Goal: Information Seeking & Learning: Learn about a topic

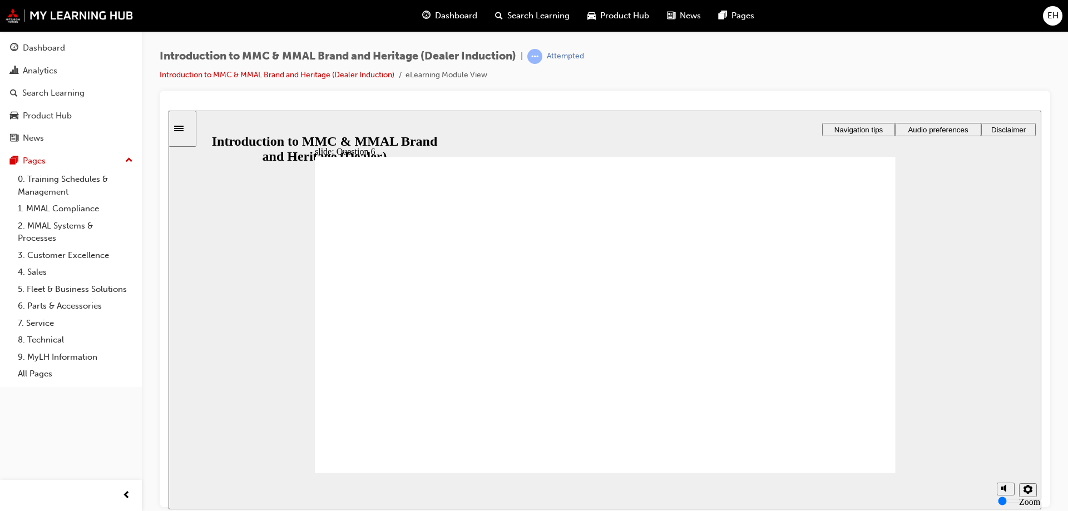
radio input "true"
drag, startPoint x: 440, startPoint y: 444, endPoint x: 425, endPoint y: 449, distance: 16.0
drag, startPoint x: 841, startPoint y: 467, endPoint x: 443, endPoint y: 335, distance: 418.5
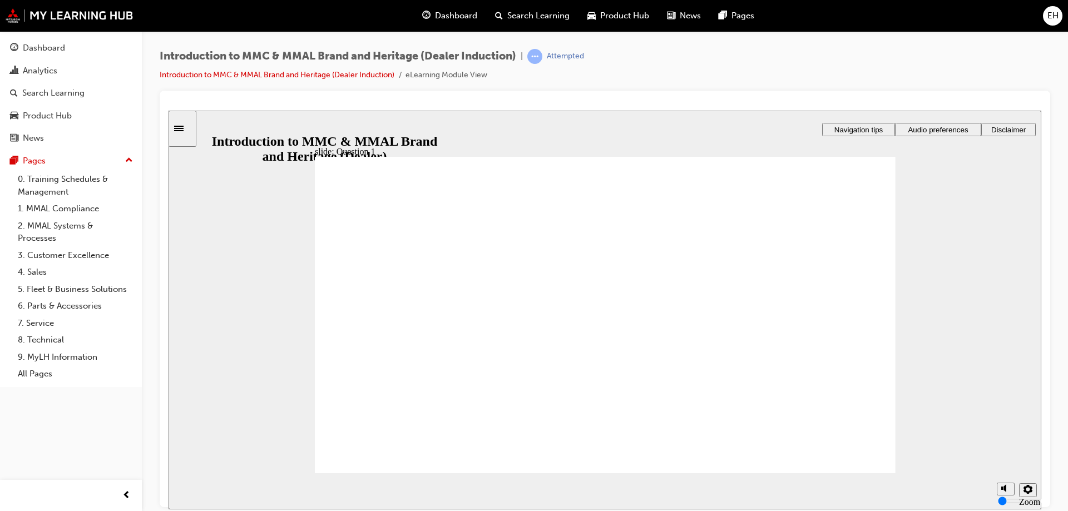
radio input "true"
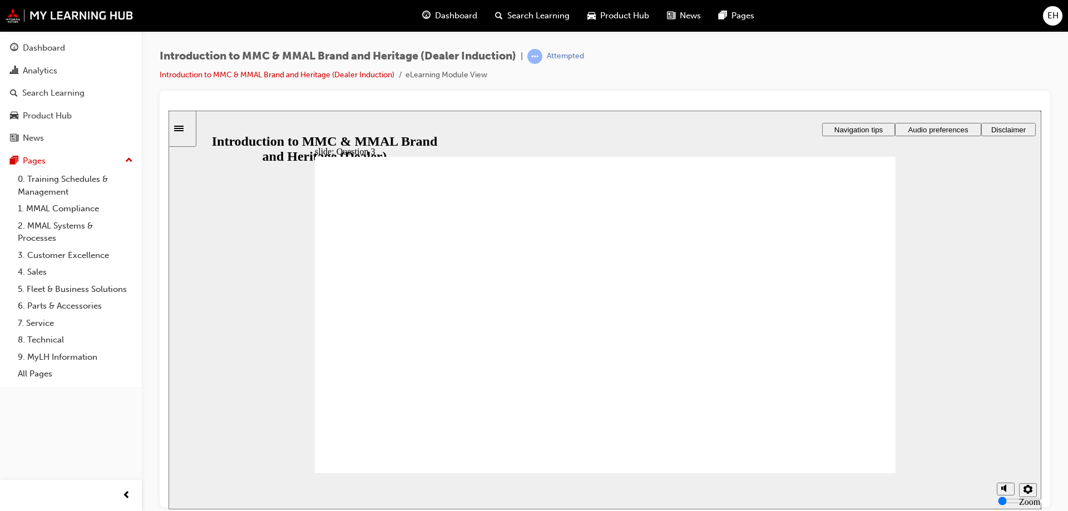
radio input "true"
click at [55, 213] on link "1. MMAL Compliance" at bounding box center [75, 208] width 124 height 17
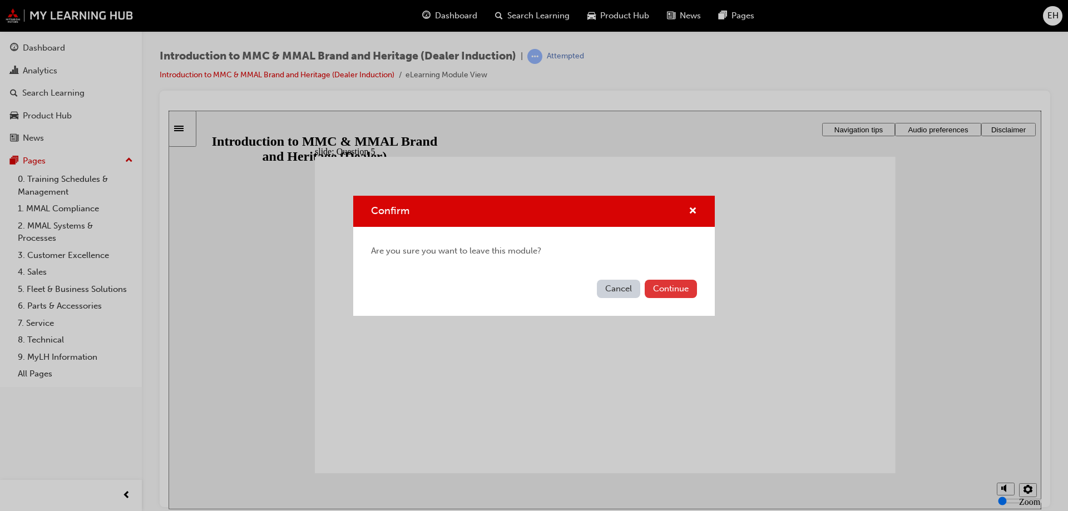
click at [665, 285] on button "Continue" at bounding box center [671, 289] width 52 height 18
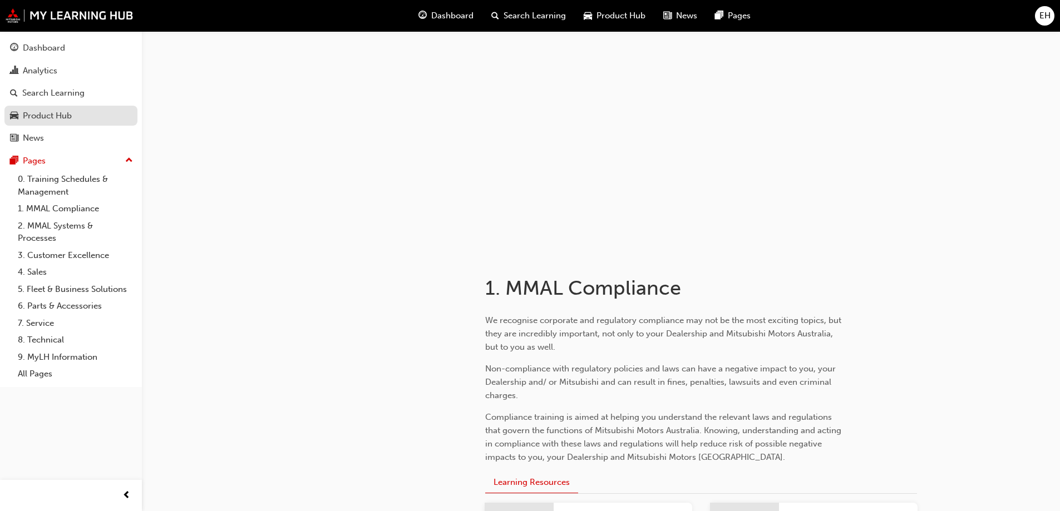
click at [46, 118] on div "Product Hub" at bounding box center [47, 116] width 49 height 13
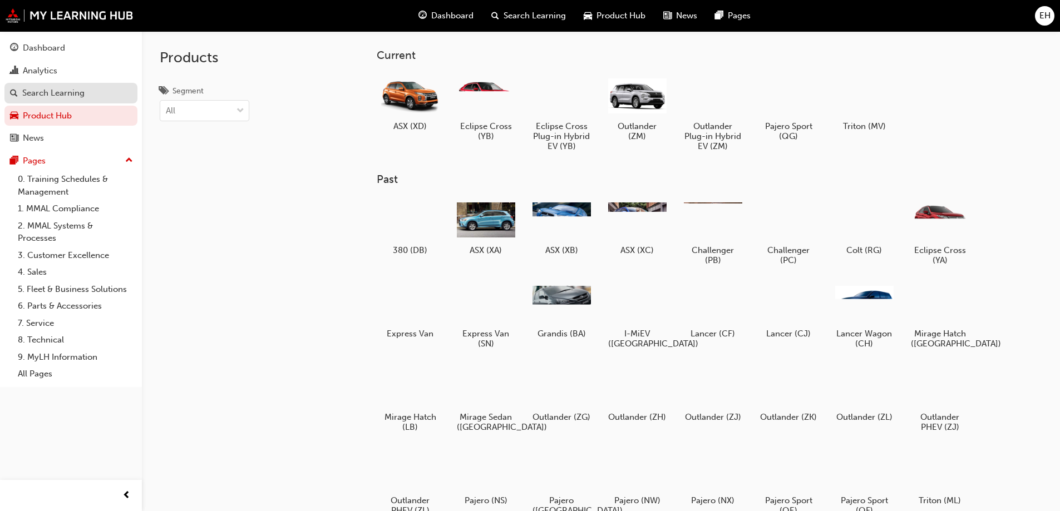
click at [72, 89] on div "Search Learning" at bounding box center [53, 93] width 62 height 13
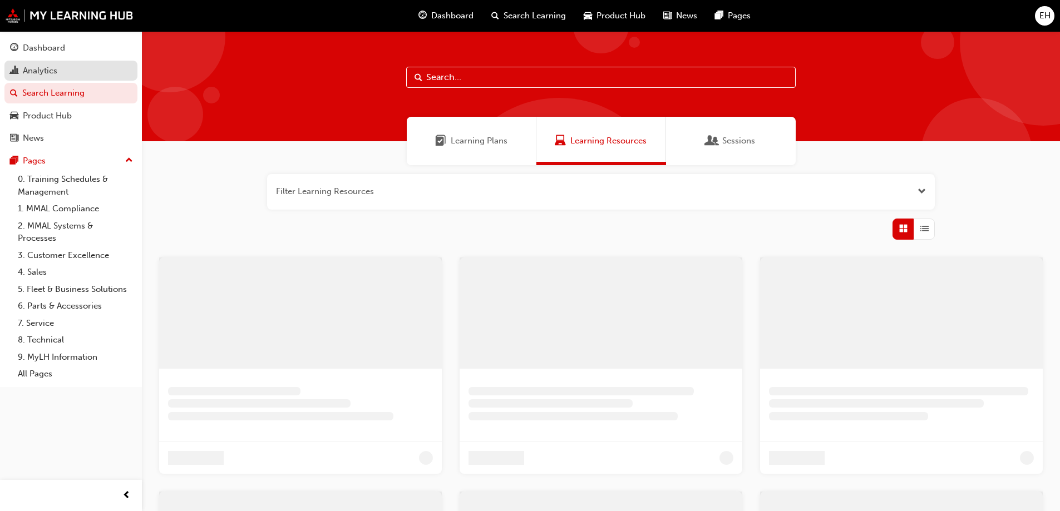
click at [68, 68] on div "Analytics" at bounding box center [71, 71] width 122 height 14
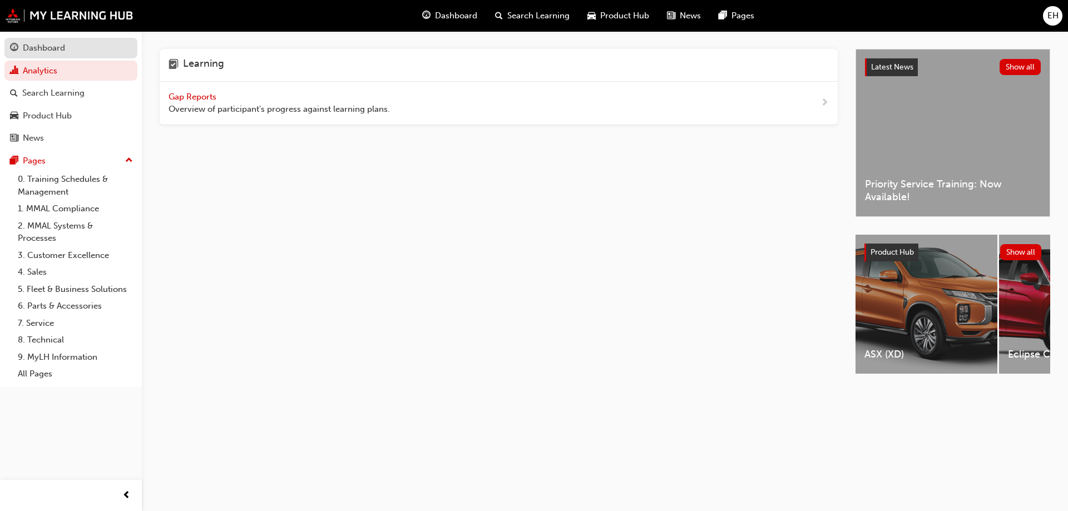
click at [68, 41] on div "Dashboard" at bounding box center [71, 48] width 122 height 14
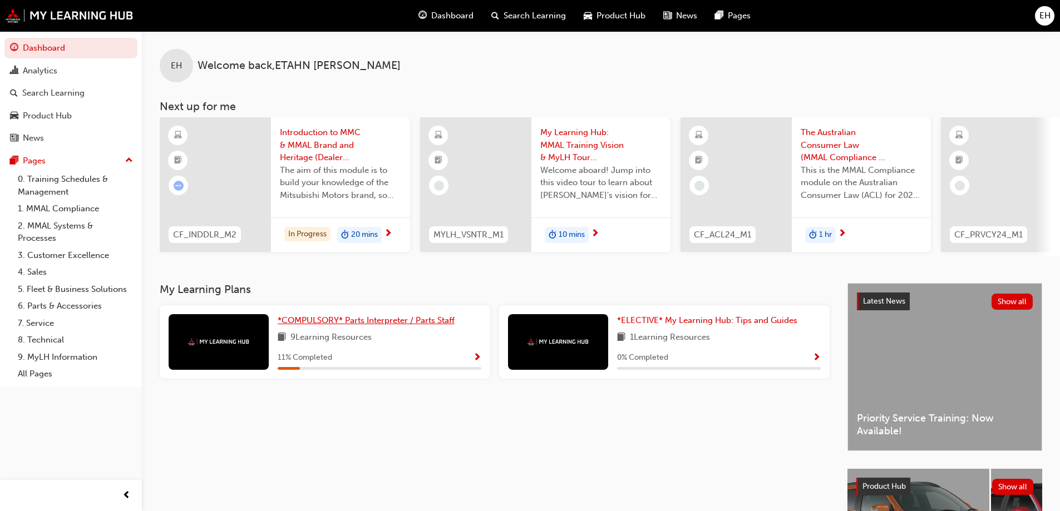
click at [402, 322] on span "*COMPULSORY* Parts Interpreter / Parts Staff" at bounding box center [366, 320] width 177 height 10
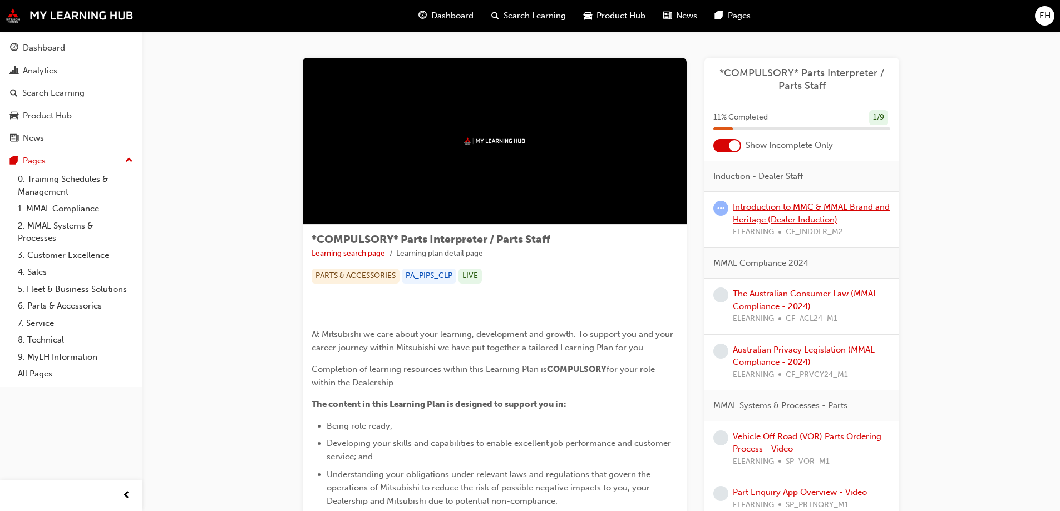
click at [783, 211] on link "Introduction to MMC & MMAL Brand and Heritage (Dealer Induction)" at bounding box center [811, 213] width 157 height 23
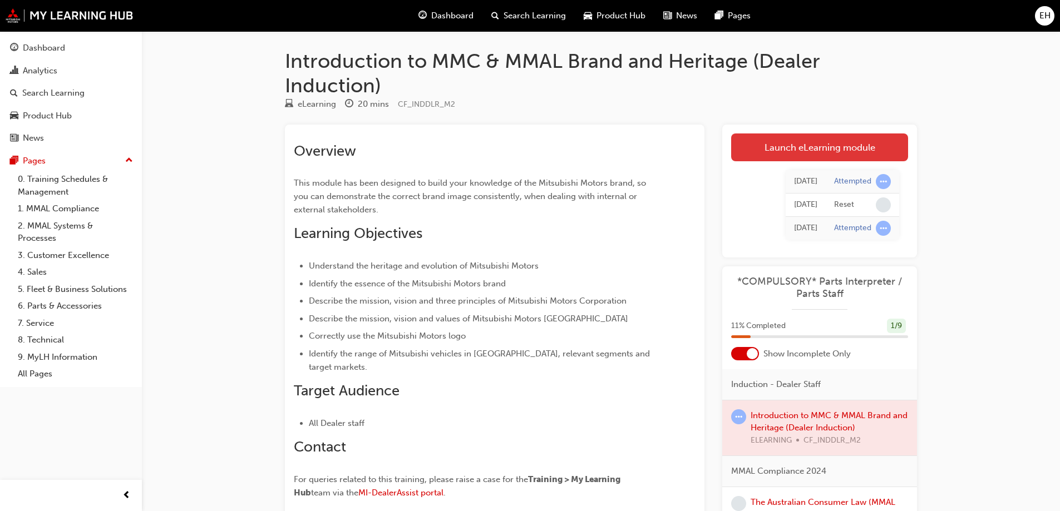
click at [793, 139] on link "Launch eLearning module" at bounding box center [819, 148] width 177 height 28
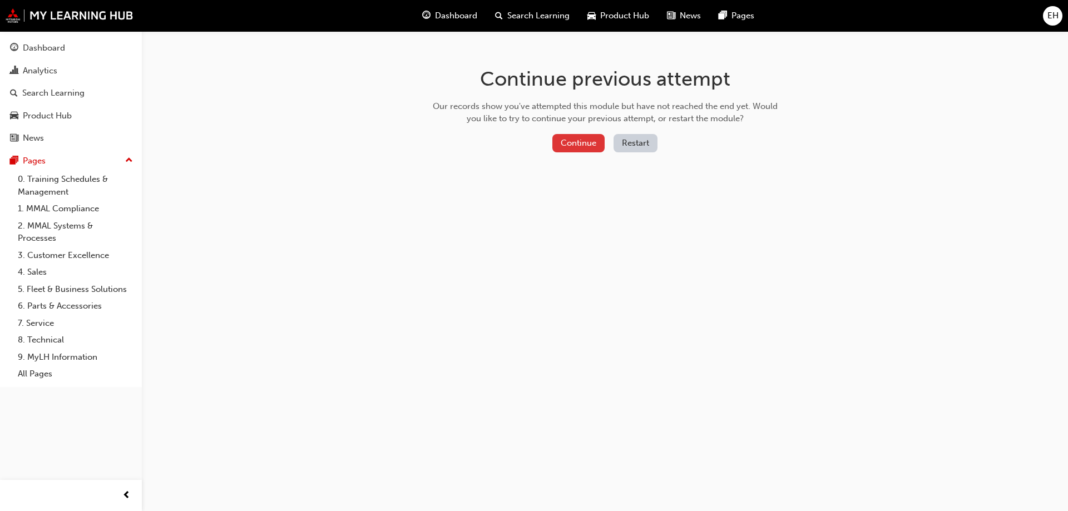
click at [583, 149] on button "Continue" at bounding box center [578, 143] width 52 height 18
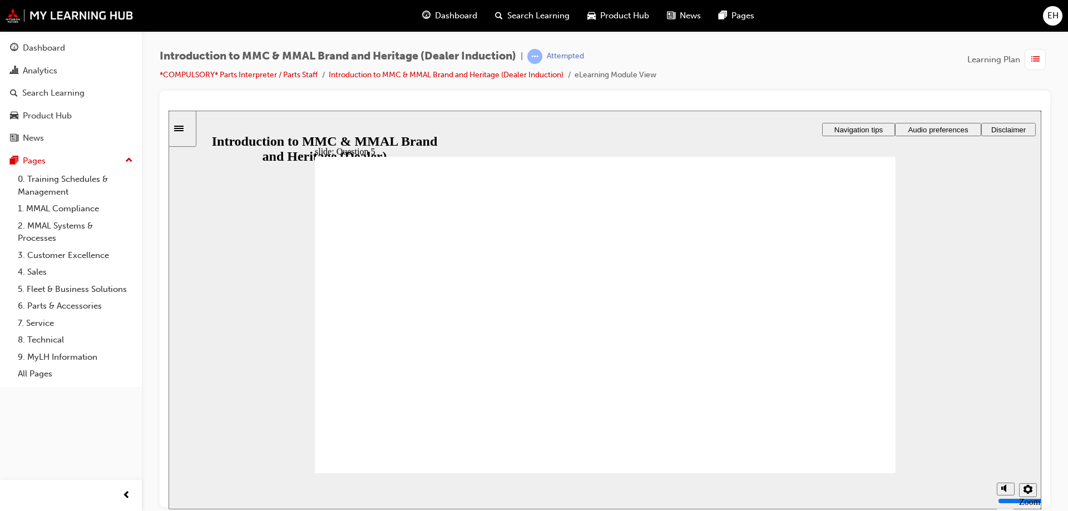
checkbox input "true"
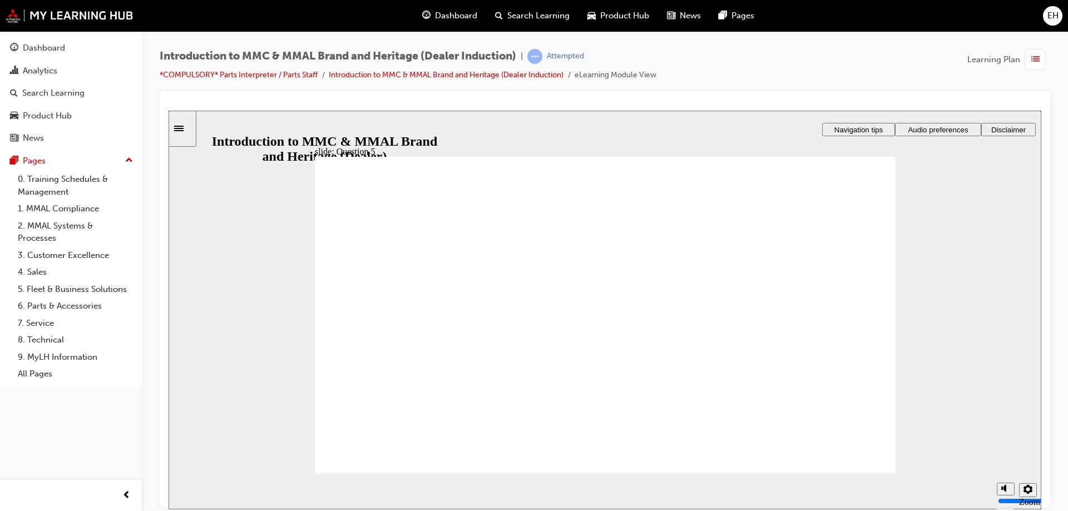
checkbox input "true"
drag, startPoint x: 634, startPoint y: 284, endPoint x: 623, endPoint y: 320, distance: 38.2
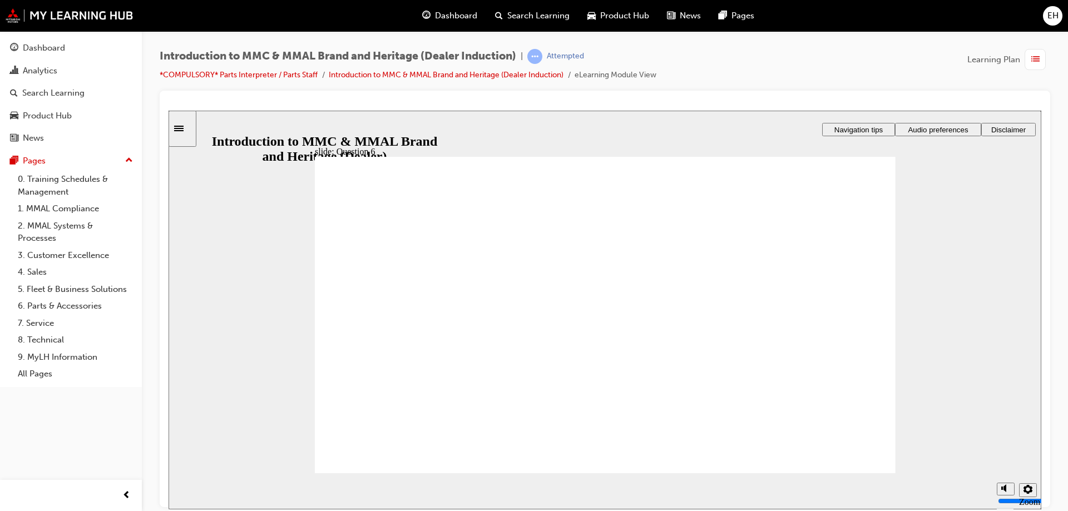
radio input "false"
radio input "true"
drag, startPoint x: 432, startPoint y: 440, endPoint x: 558, endPoint y: 429, distance: 126.2
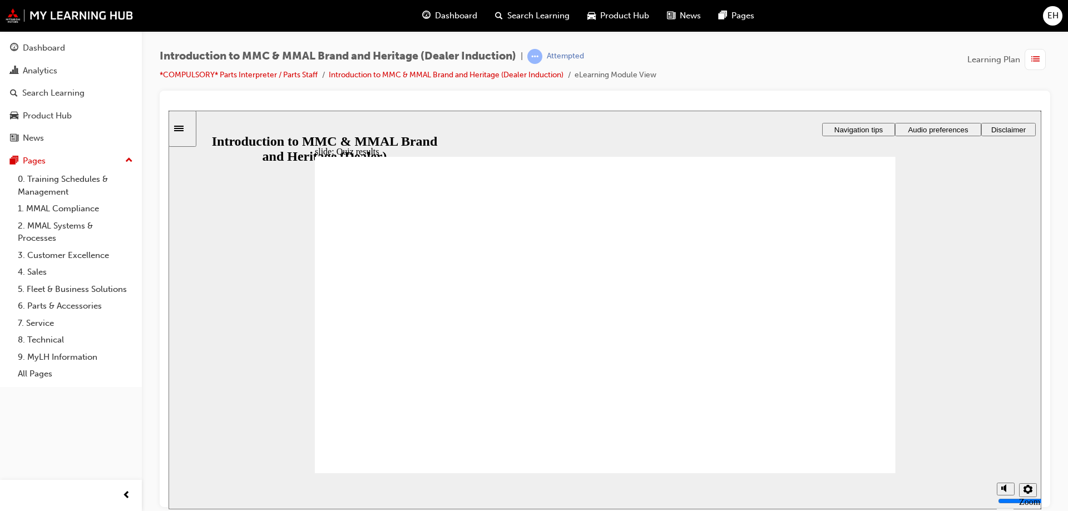
drag, startPoint x: 131, startPoint y: 164, endPoint x: 137, endPoint y: 158, distance: 7.9
click at [131, 164] on span "up-icon" at bounding box center [129, 161] width 8 height 14
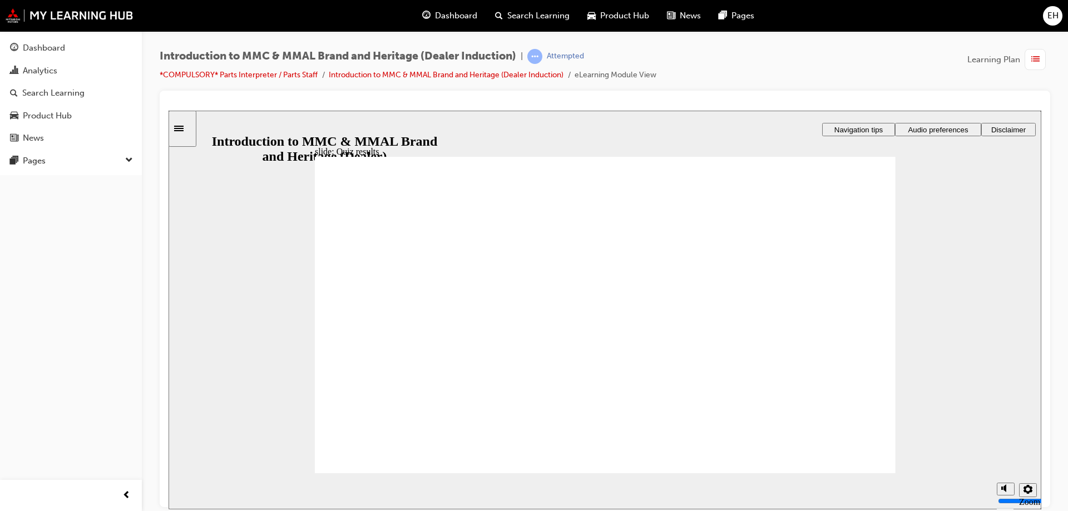
drag, startPoint x: 186, startPoint y: 134, endPoint x: 319, endPoint y: 323, distance: 231.1
click at [186, 132] on div "Sidebar Toggle" at bounding box center [182, 128] width 19 height 8
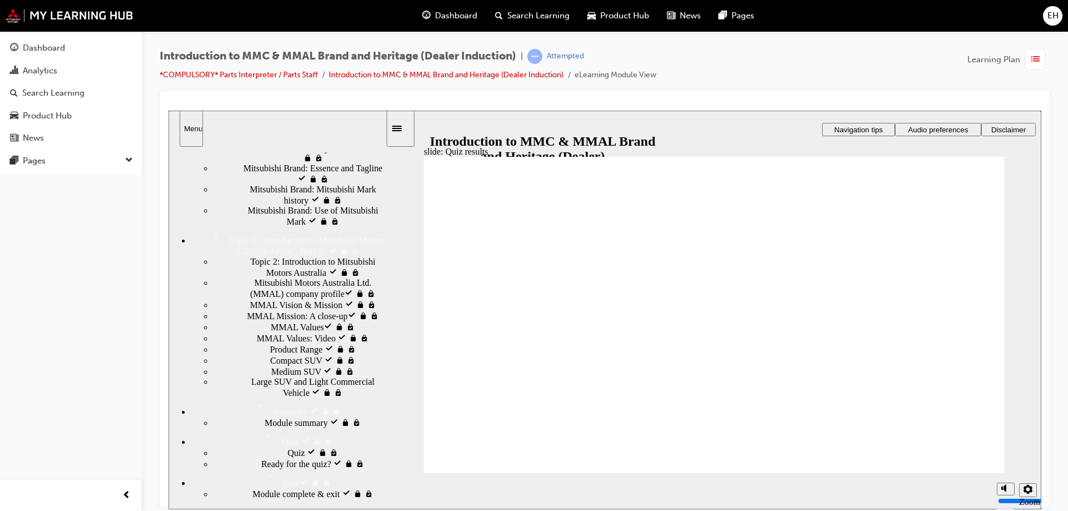
scroll to position [445, 0]
radio input "true"
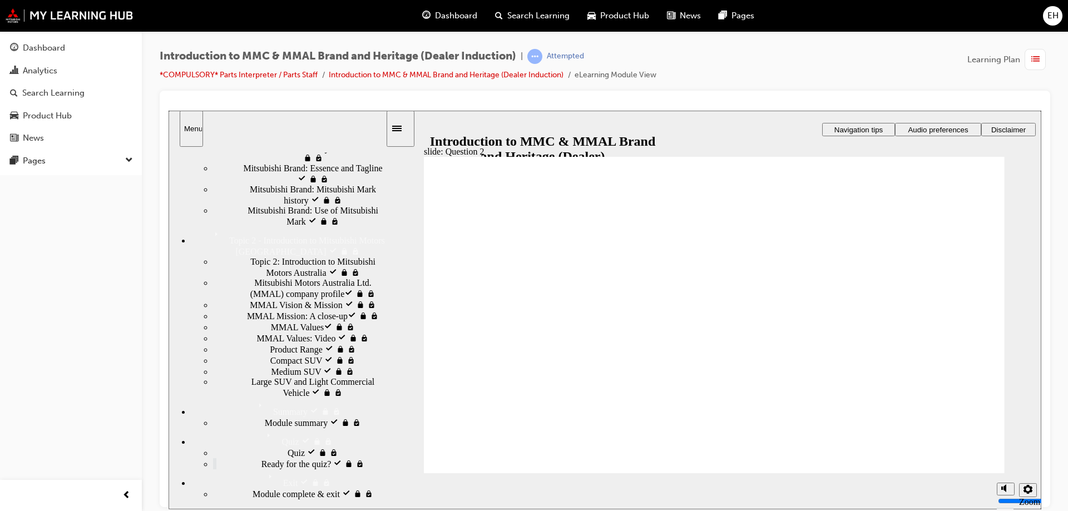
drag, startPoint x: 976, startPoint y: 451, endPoint x: 560, endPoint y: 413, distance: 417.9
radio input "true"
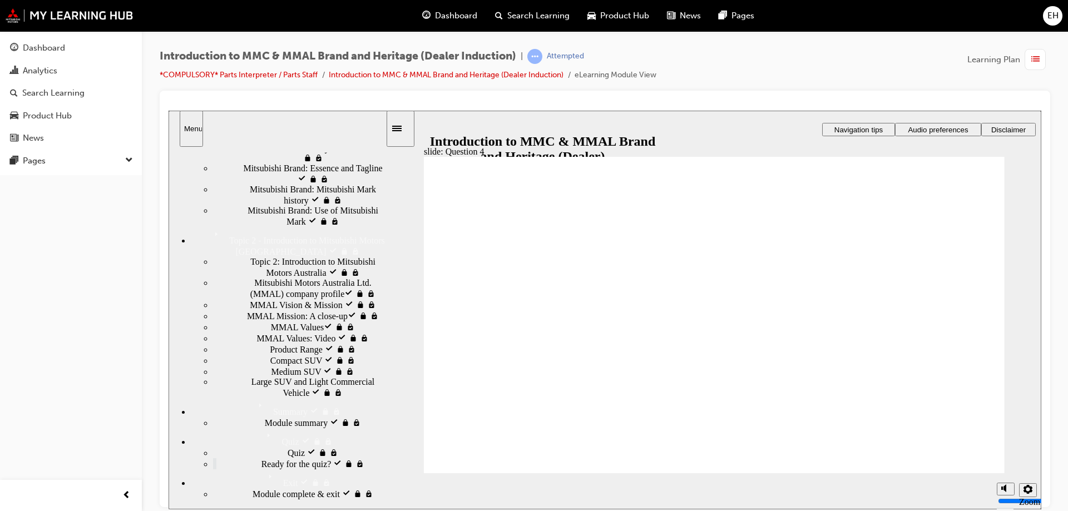
radio input "true"
checkbox input "true"
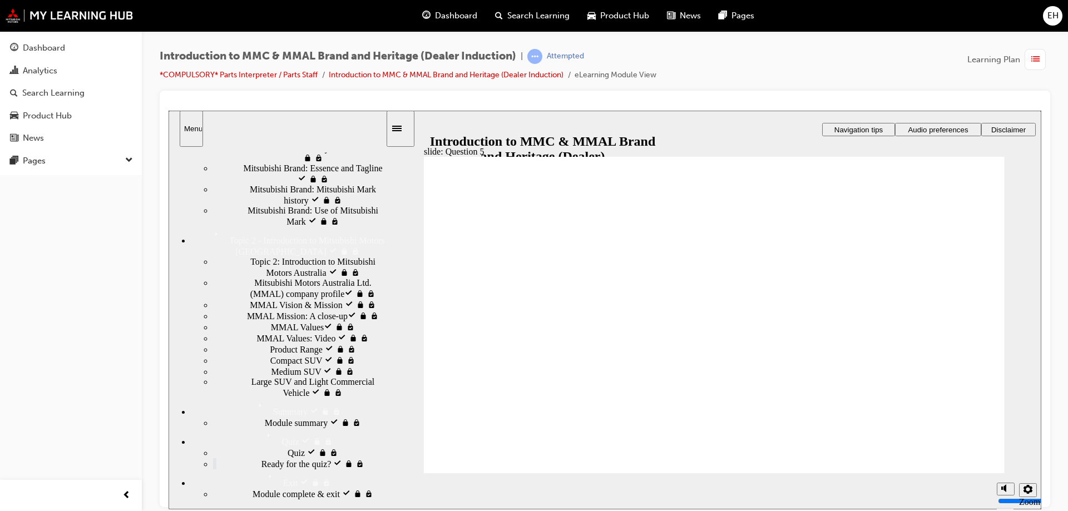
checkbox input "true"
drag, startPoint x: 592, startPoint y: 331, endPoint x: 523, endPoint y: 442, distance: 130.1
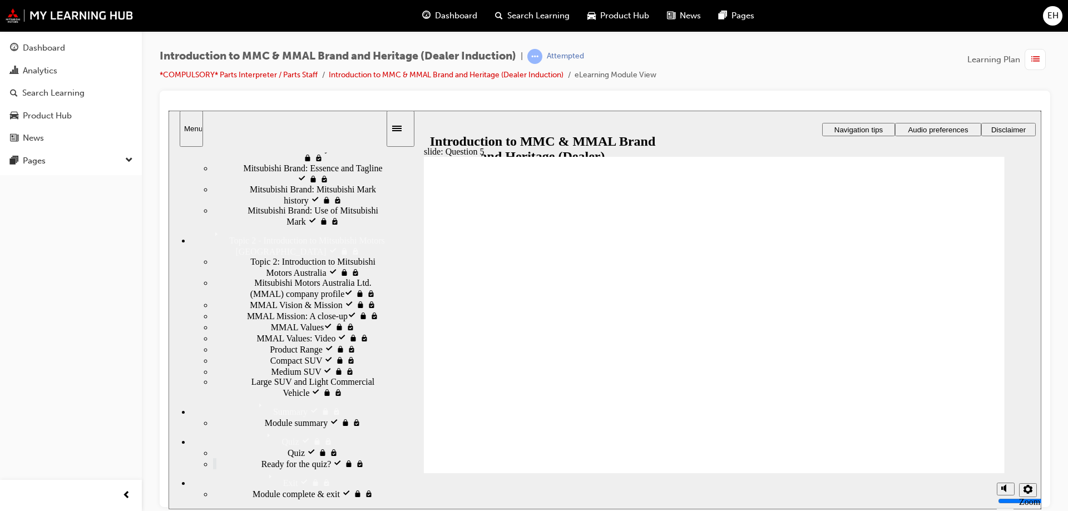
radio input "true"
click at [259, 332] on div "MMAL Values​ visited MMAL Values​" at bounding box center [299, 326] width 172 height 11
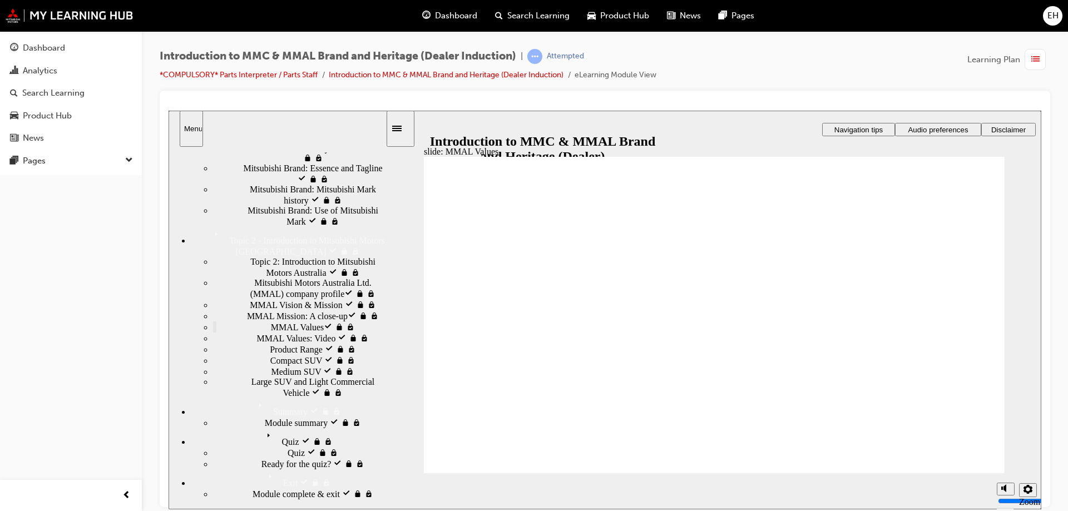
scroll to position [604, 0]
click at [290, 447] on div "Quiz visited Quiz" at bounding box center [288, 437] width 195 height 19
click at [242, 458] on div "Quiz visited Quiz" at bounding box center [299, 452] width 172 height 11
radio input "true"
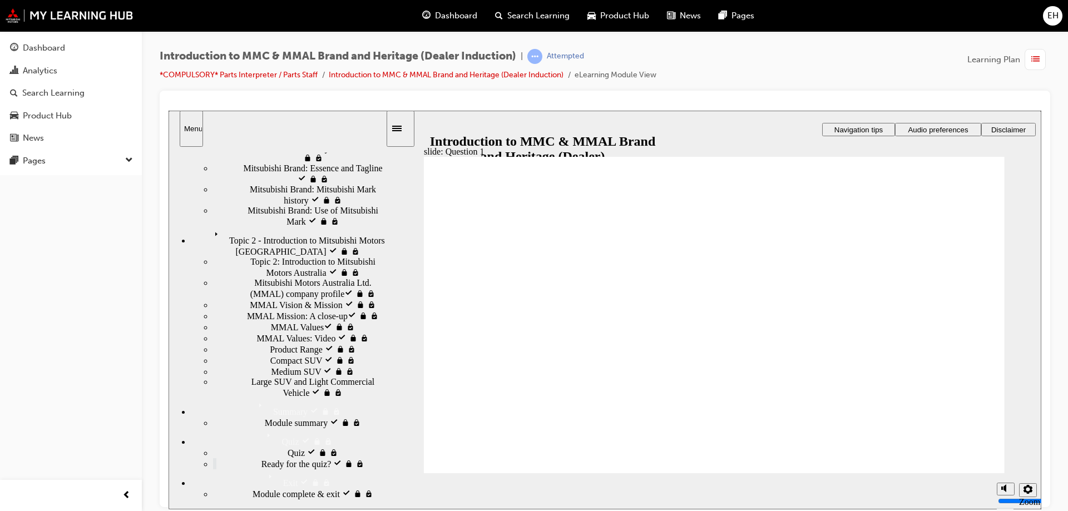
radio input "false"
radio input "true"
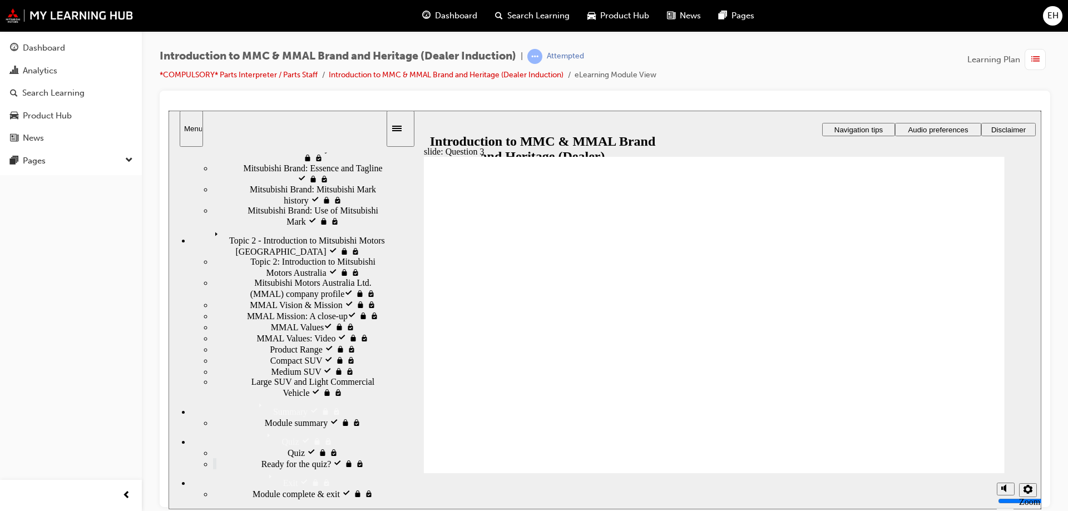
radio input "true"
drag, startPoint x: 948, startPoint y: 461, endPoint x: 490, endPoint y: 348, distance: 471.7
radio input "true"
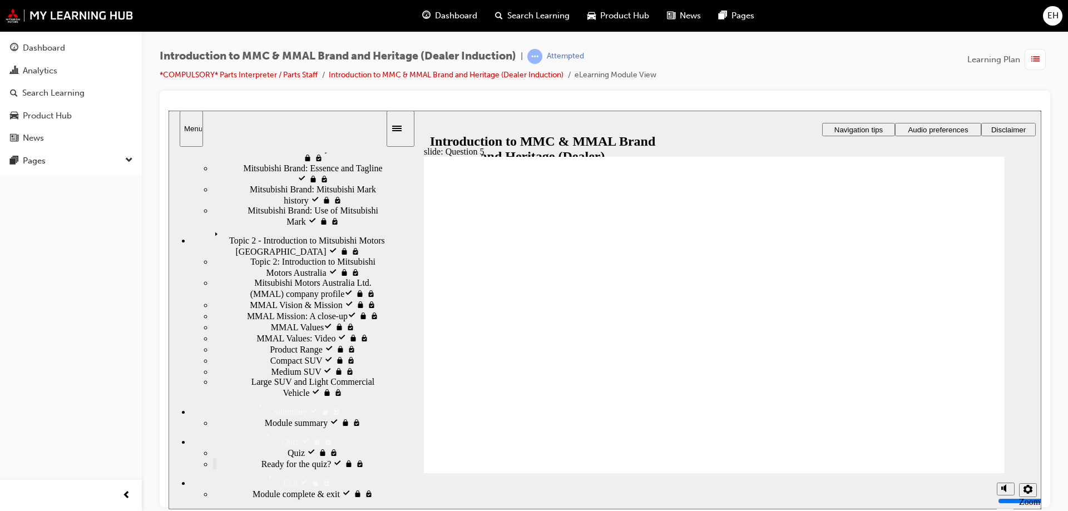
checkbox input "true"
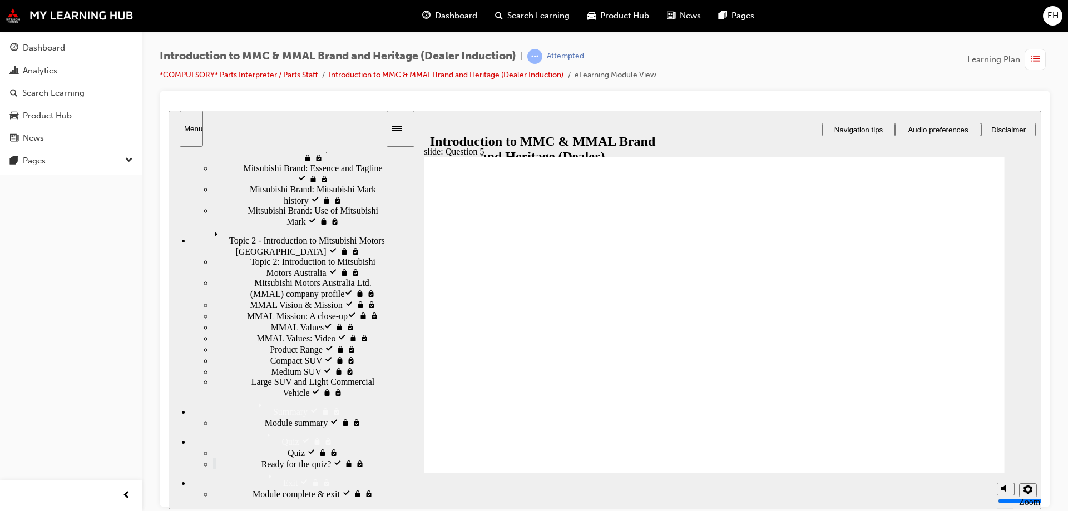
checkbox input "true"
radio input "true"
drag, startPoint x: 477, startPoint y: 457, endPoint x: 496, endPoint y: 443, distance: 23.5
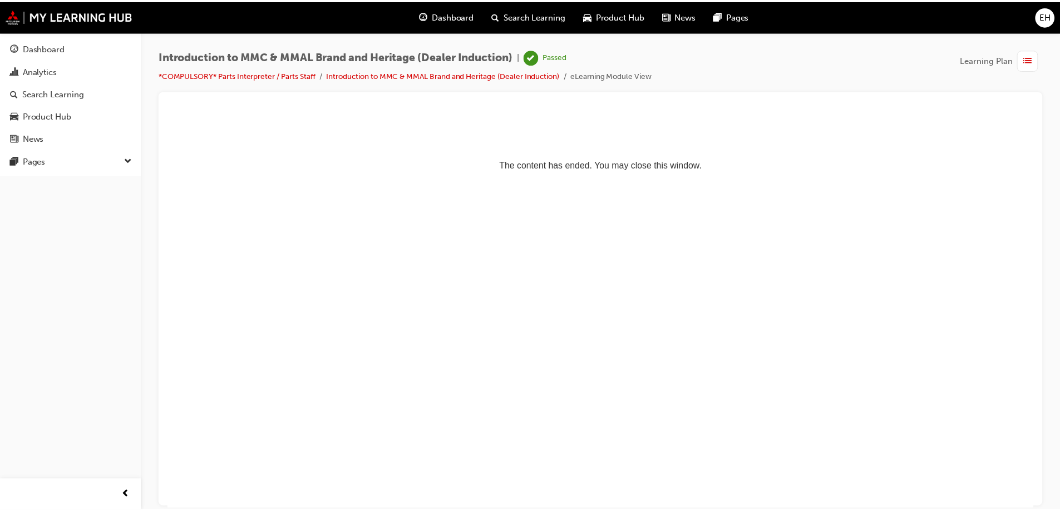
scroll to position [0, 0]
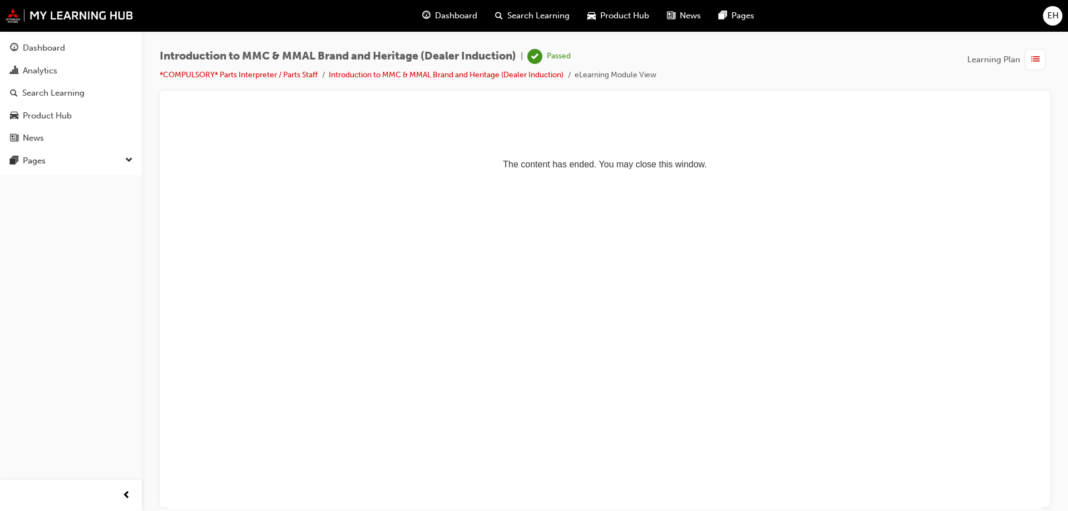
click at [442, 6] on div "Dashboard" at bounding box center [449, 15] width 73 height 23
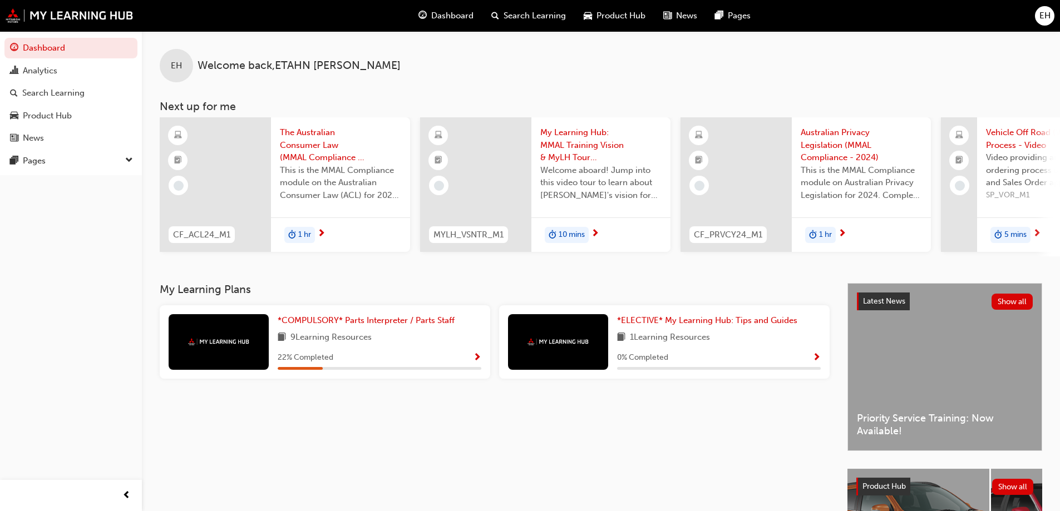
click at [476, 365] on button "button" at bounding box center [477, 358] width 8 height 14
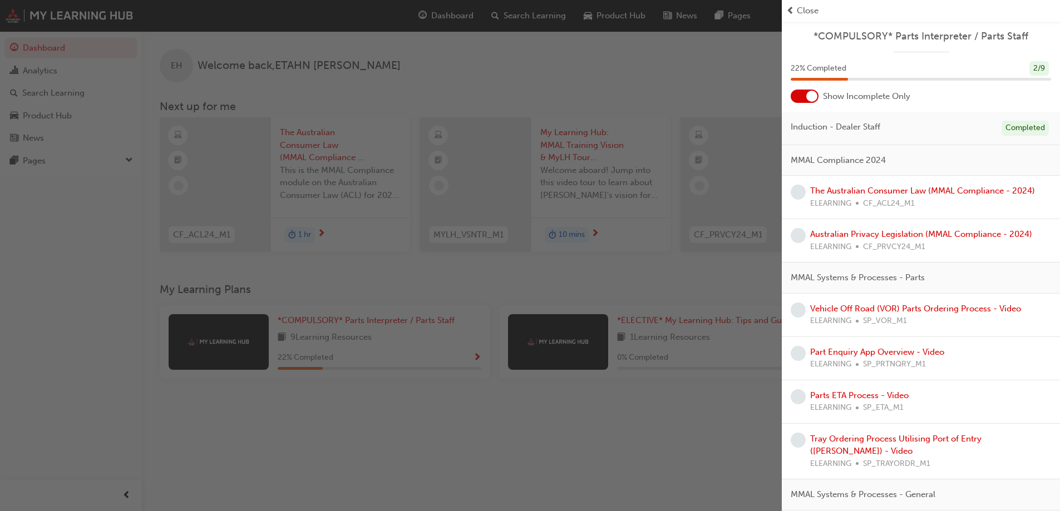
click at [862, 97] on span "Show Incomplete Only" at bounding box center [866, 96] width 87 height 13
click at [808, 96] on div at bounding box center [811, 96] width 11 height 11
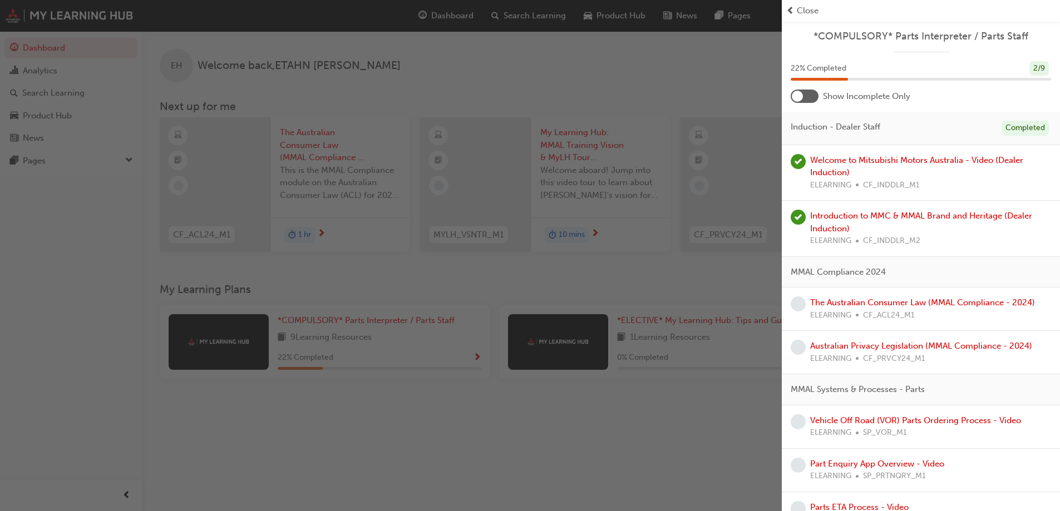
click at [804, 97] on div at bounding box center [804, 96] width 28 height 13
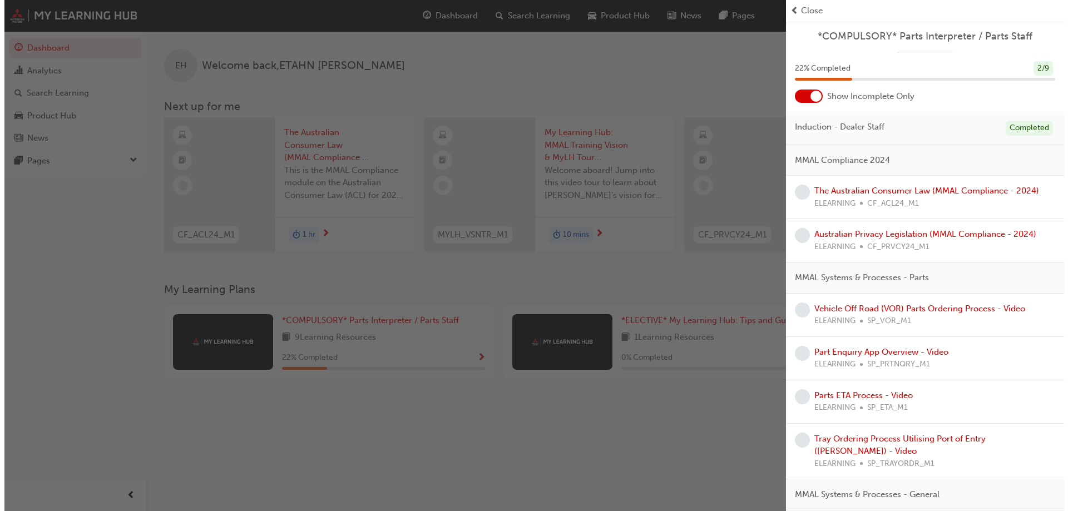
scroll to position [30, 0]
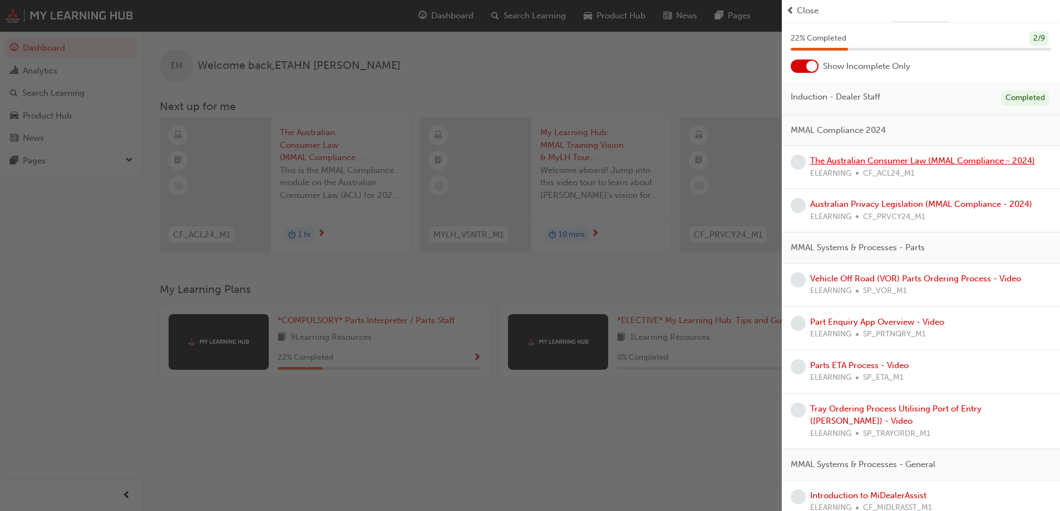
click at [917, 165] on link "The Australian Consumer Law (MMAL Compliance - 2024)" at bounding box center [922, 161] width 225 height 10
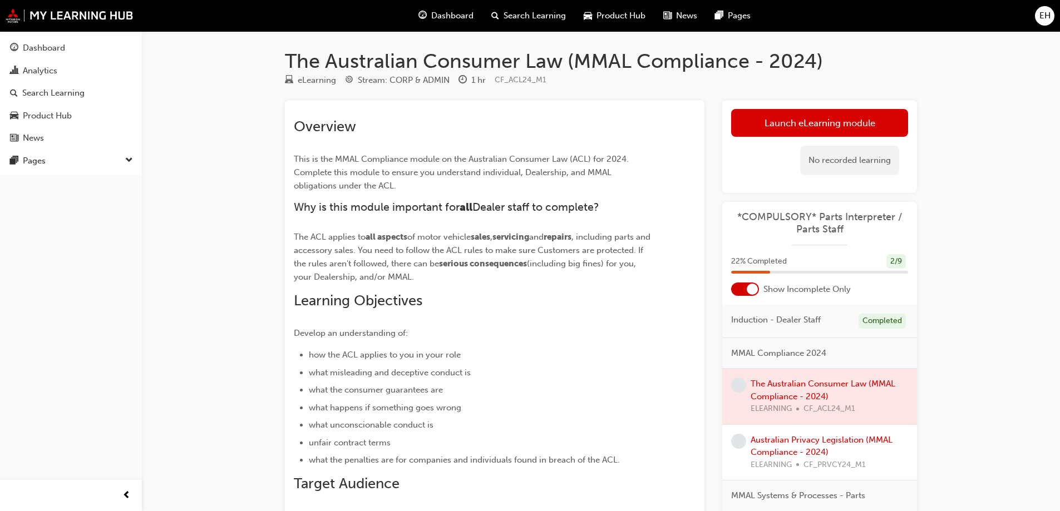
click at [816, 137] on div "No recorded learning" at bounding box center [819, 160] width 177 height 47
click at [808, 124] on link "Launch eLearning module" at bounding box center [819, 123] width 177 height 28
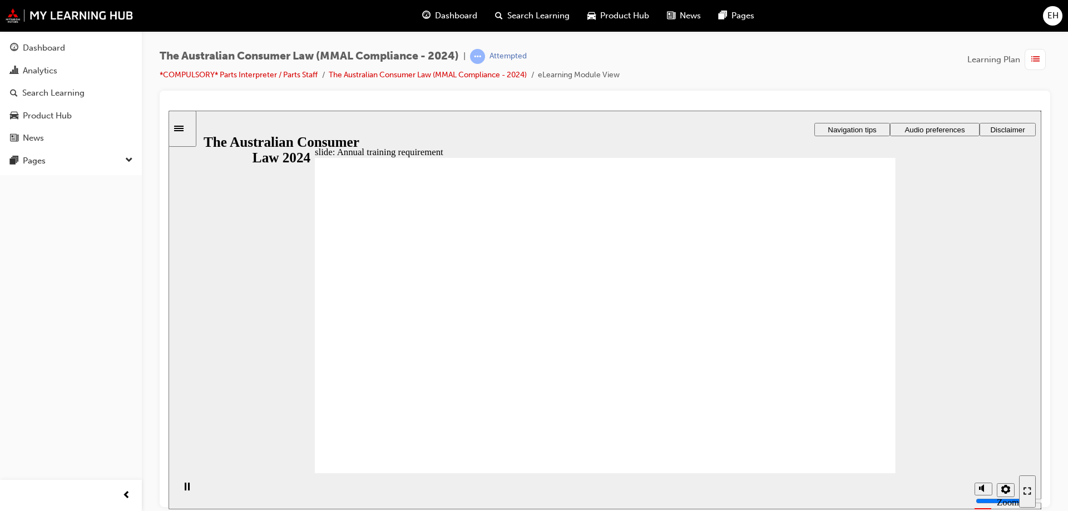
radio input "true"
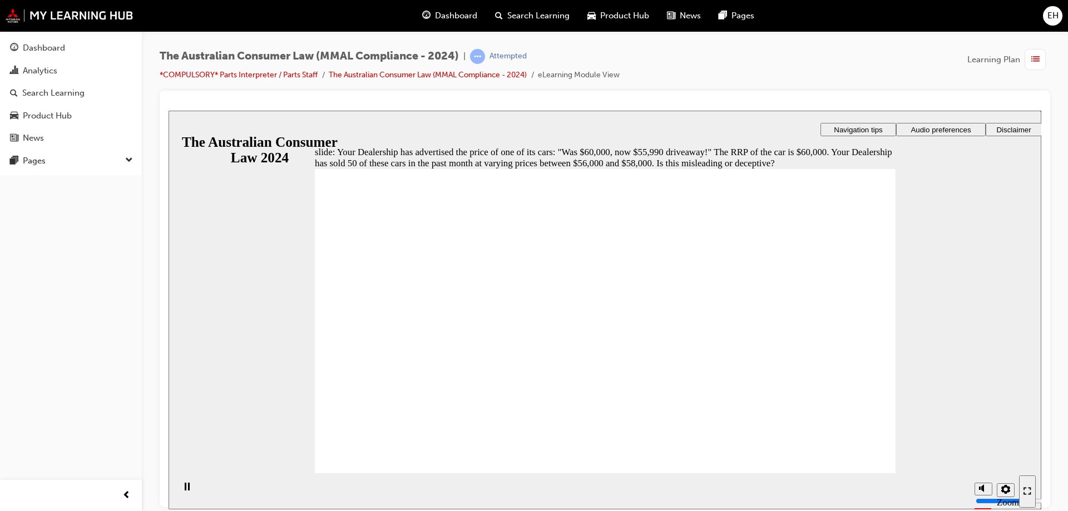
radio input "true"
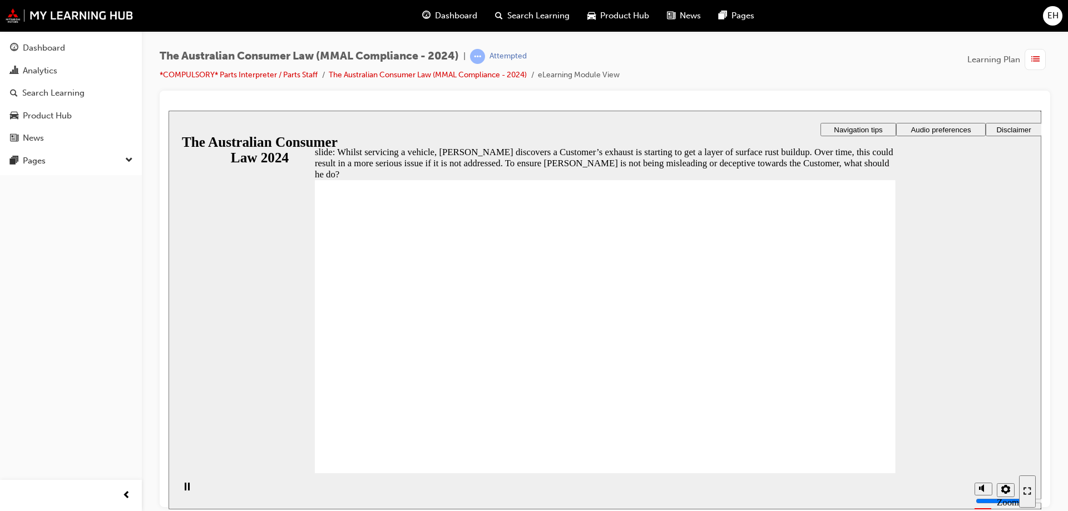
radio input "true"
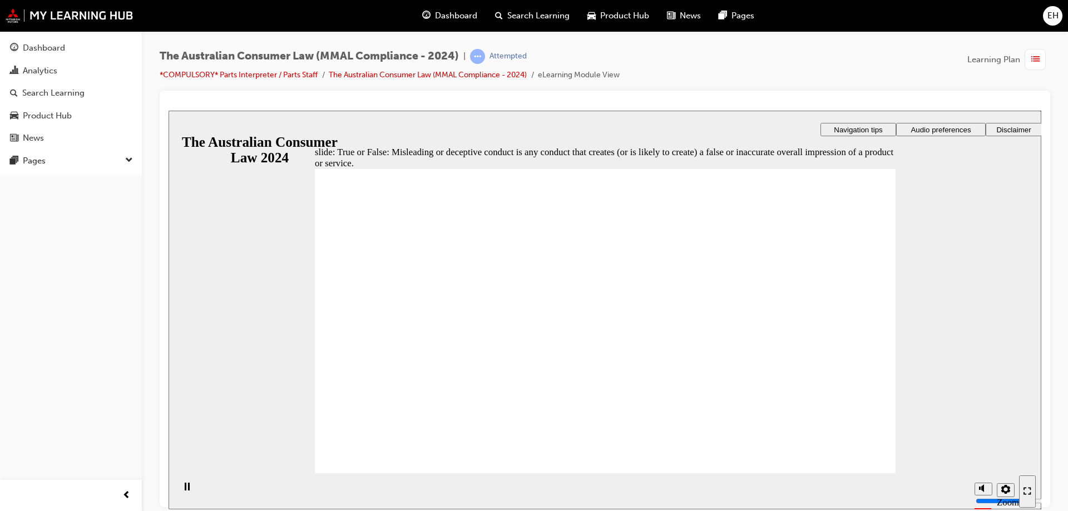
radio input "true"
checkbox input "true"
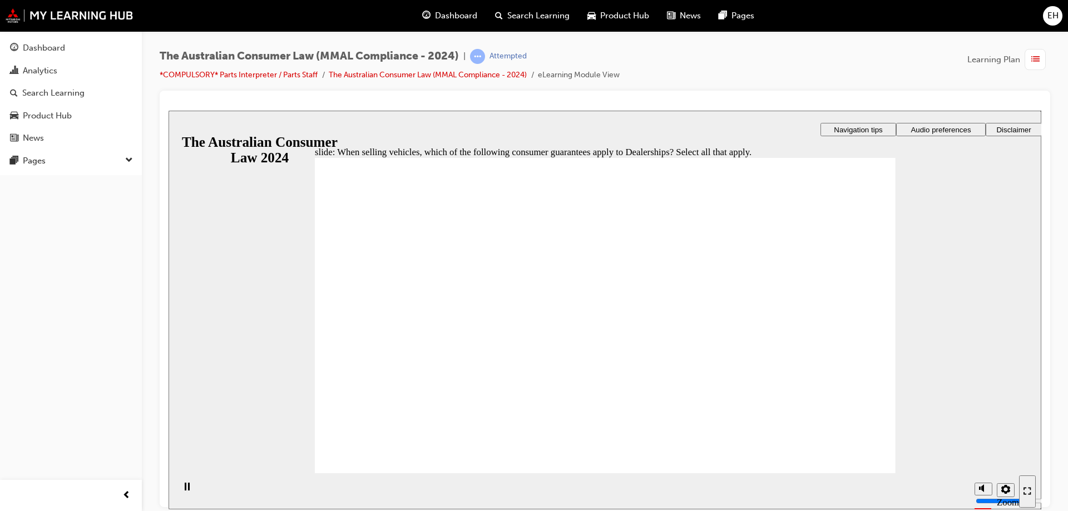
checkbox input "true"
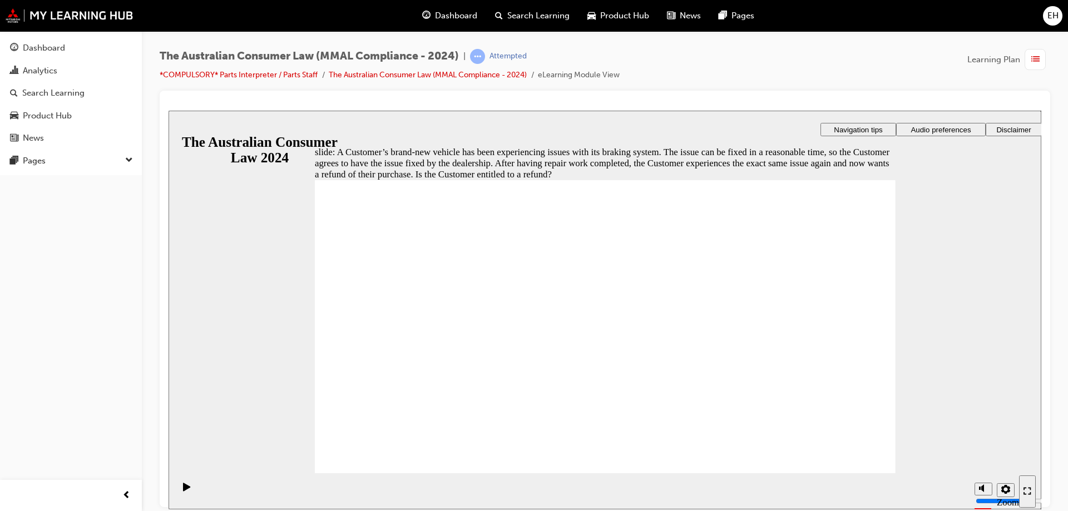
radio input "true"
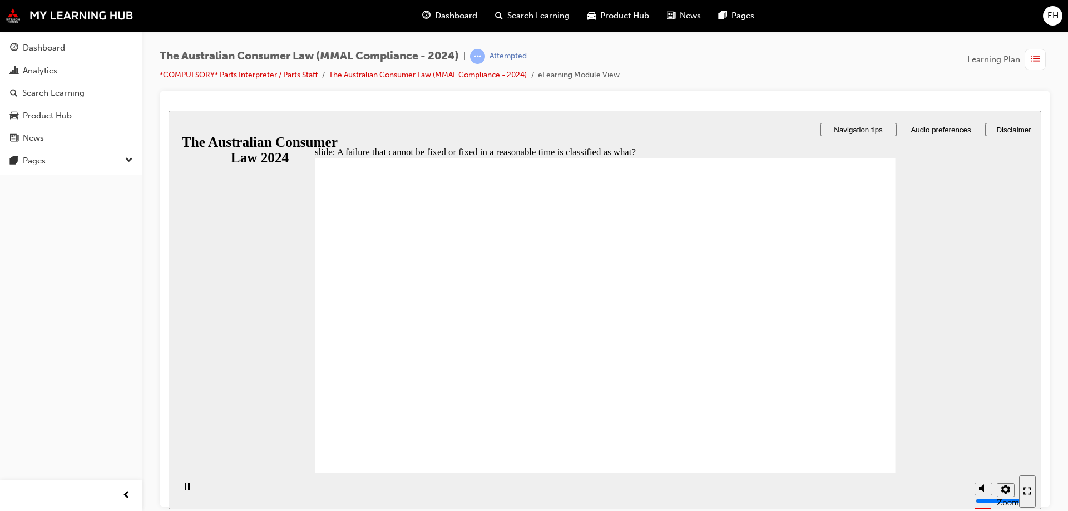
radio input "true"
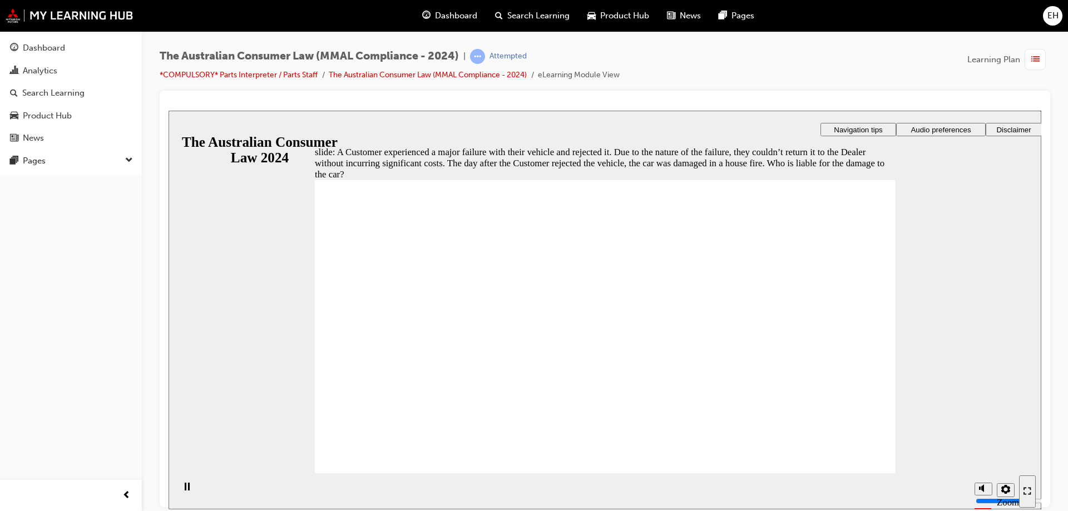
radio input "true"
drag, startPoint x: 381, startPoint y: 443, endPoint x: 381, endPoint y: 450, distance: 6.7
radio input "true"
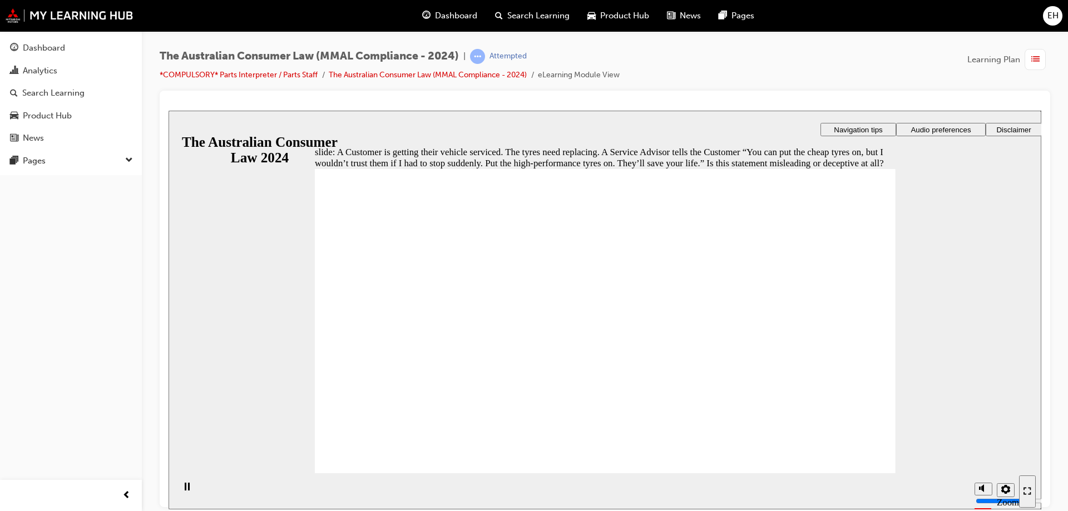
radio input "true"
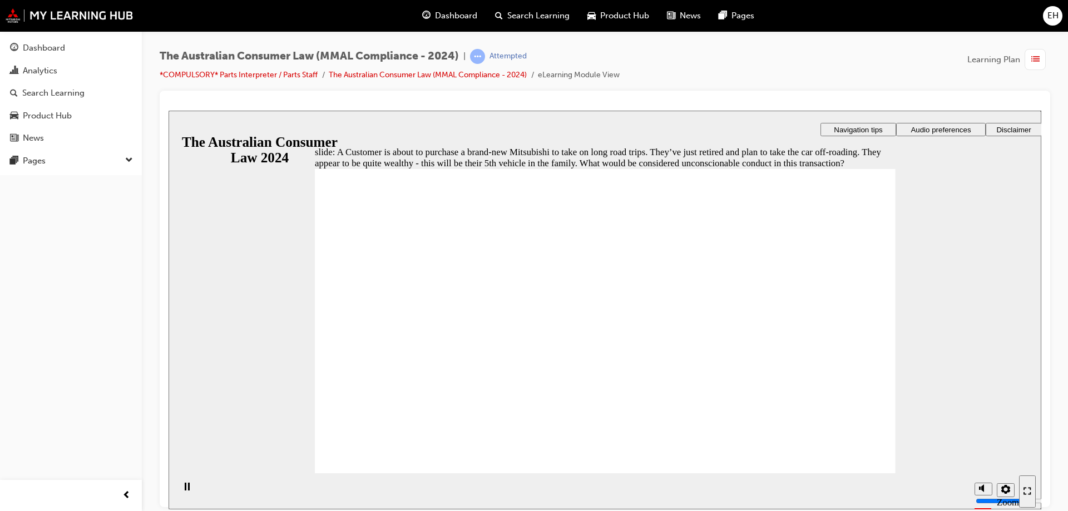
checkbox input "false"
checkbox input "true"
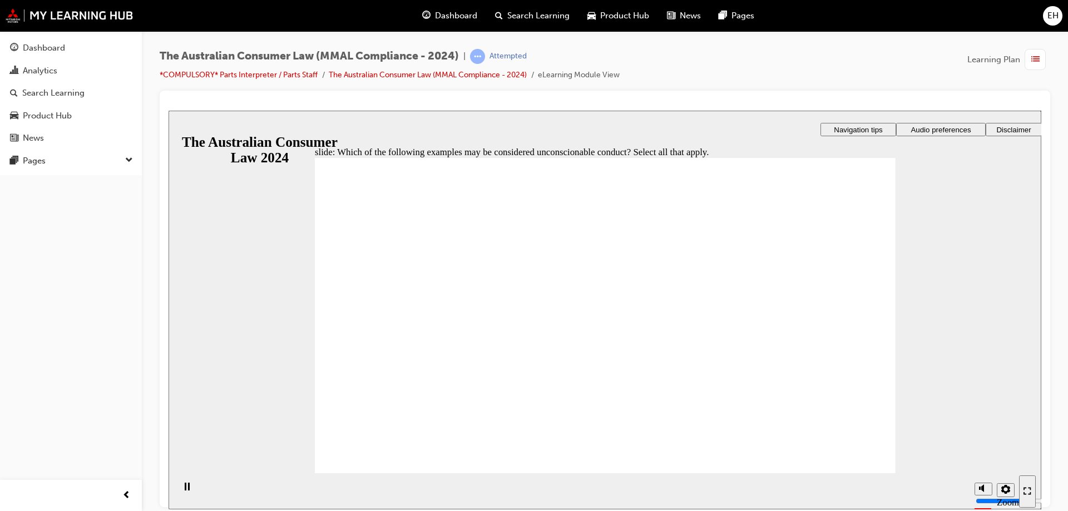
checkbox input "true"
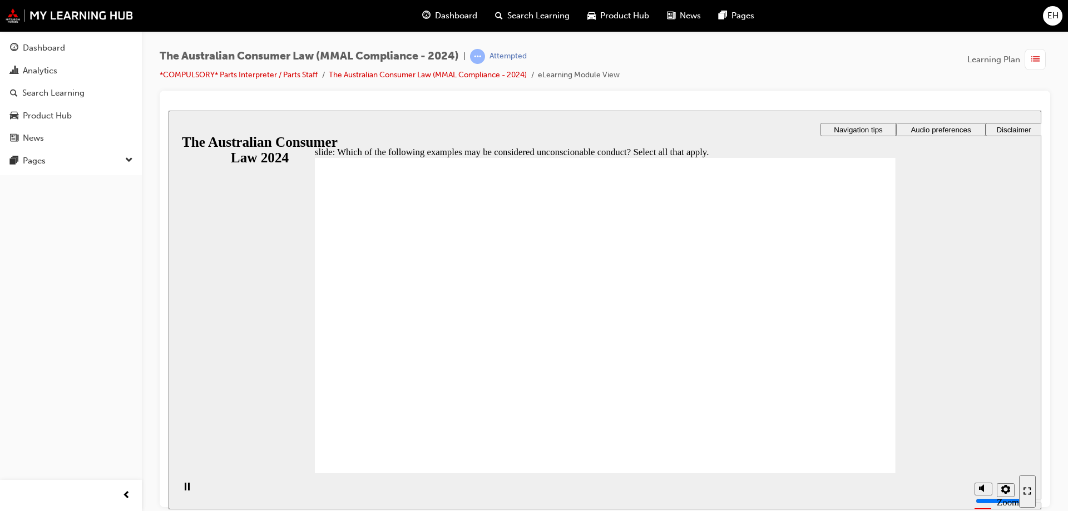
click at [422, 510] on div "The Australian Consumer Law (MMAL Compliance - 2024) | Attempted *COMPULSORY* P…" at bounding box center [534, 255] width 1068 height 511
radio input "true"
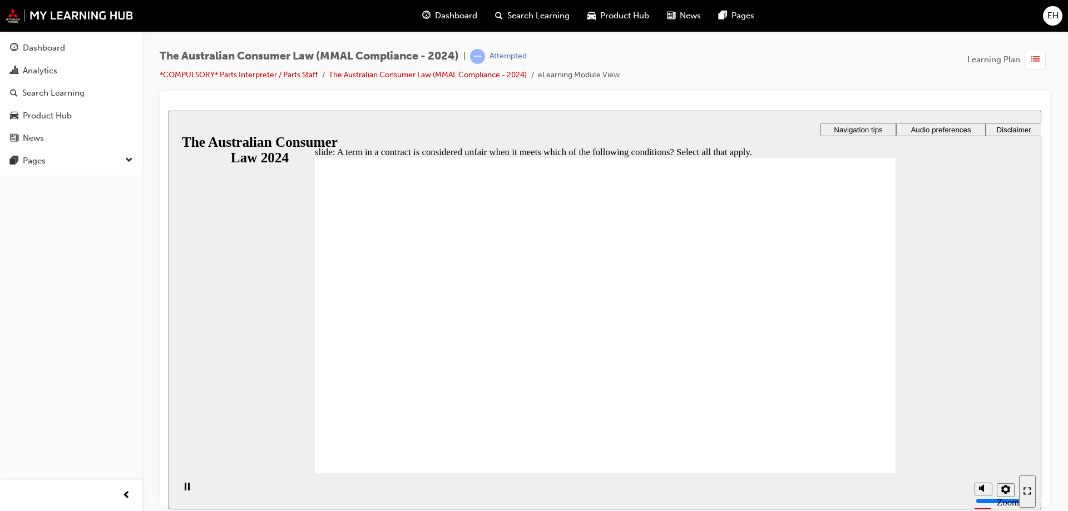
drag, startPoint x: 635, startPoint y: 297, endPoint x: 627, endPoint y: 383, distance: 87.2
checkbox input "true"
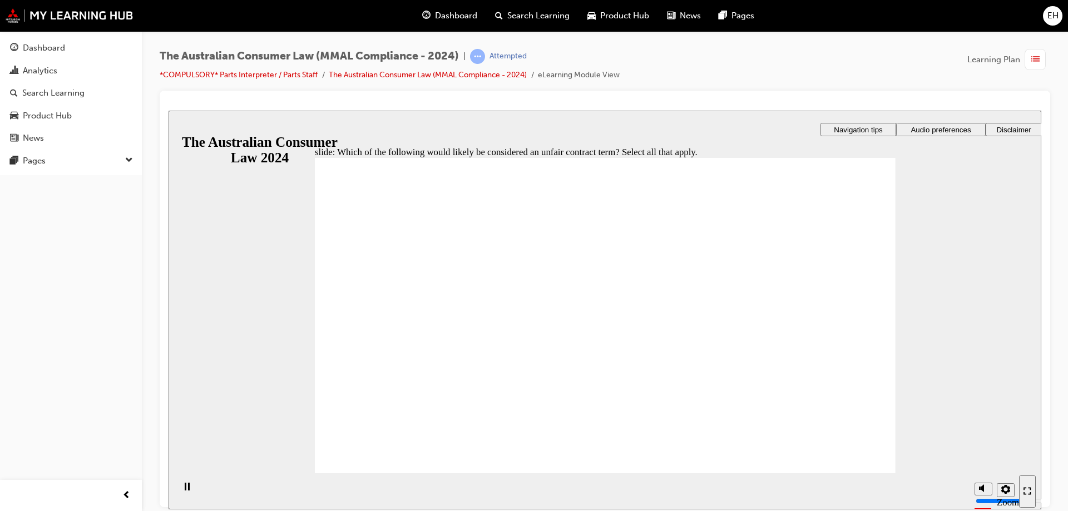
checkbox input "true"
checkbox input "false"
checkbox input "true"
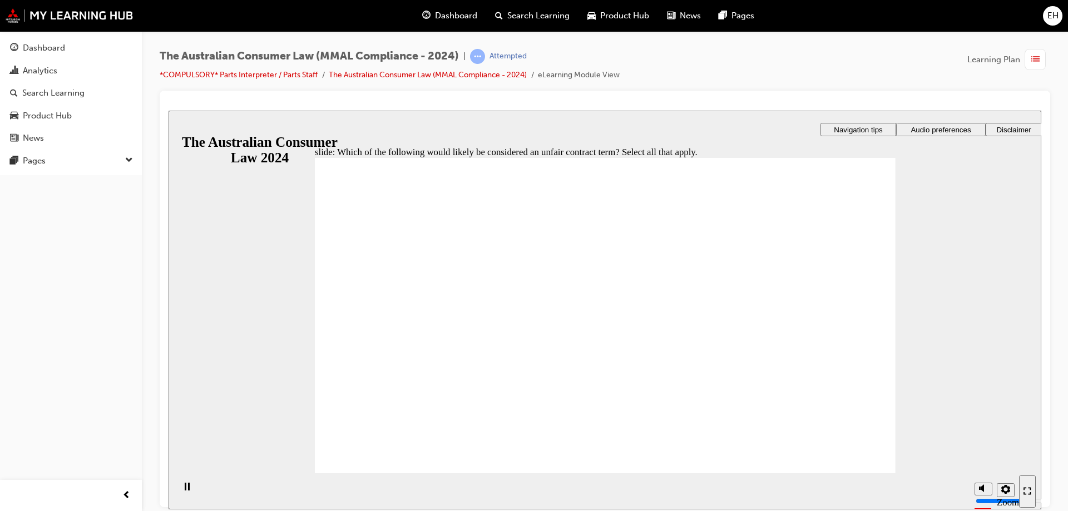
click at [190, 132] on div "Sidebar Toggle" at bounding box center [182, 128] width 19 height 8
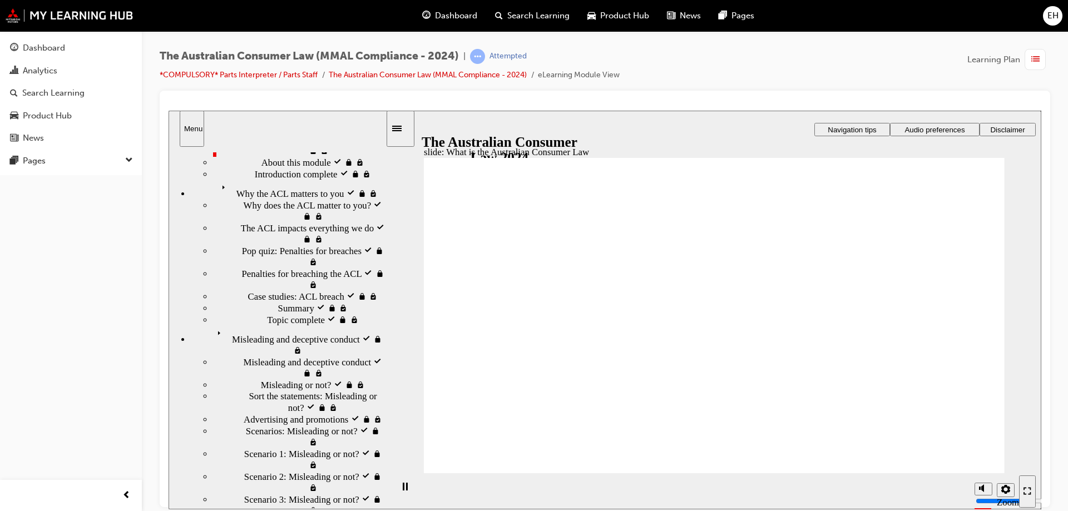
scroll to position [96, 0]
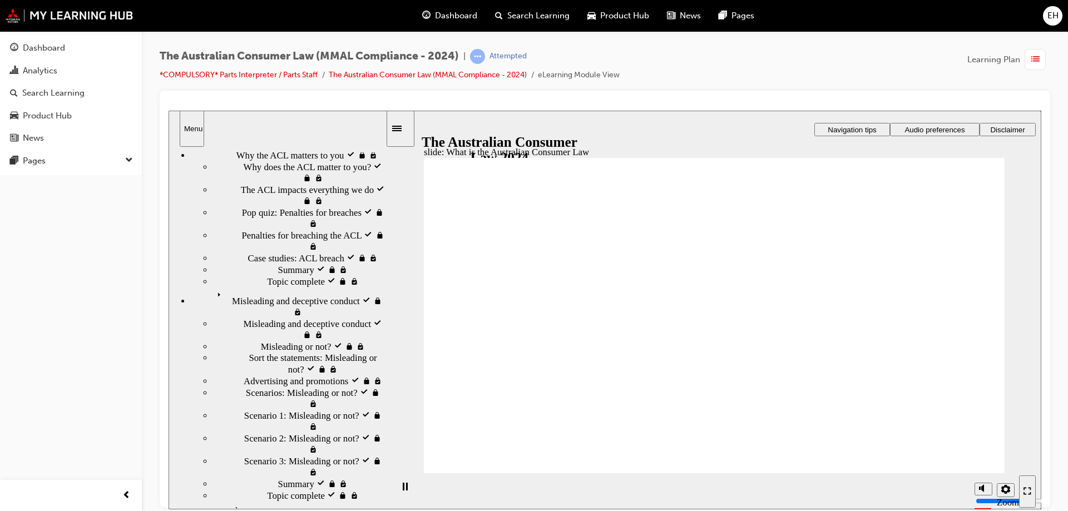
scroll to position [121, 0]
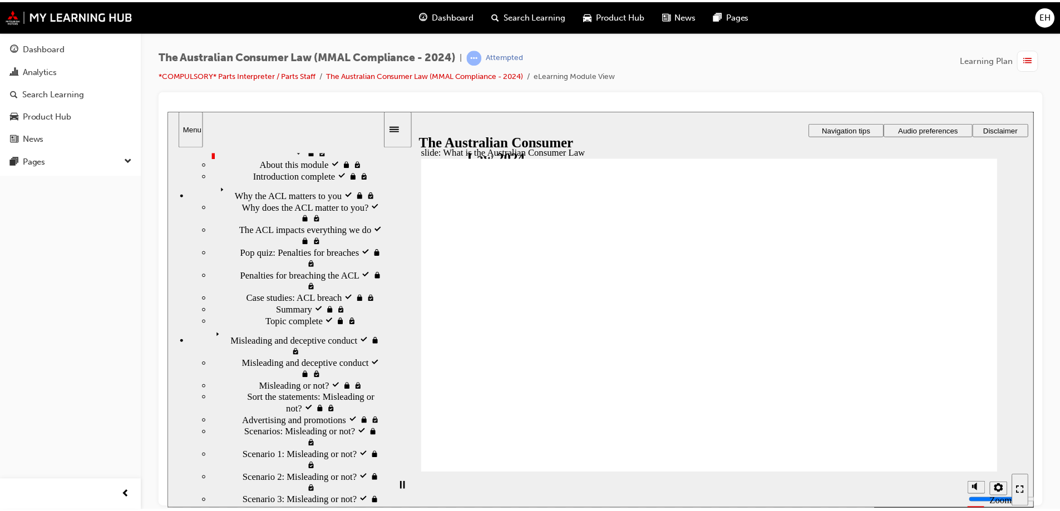
scroll to position [0, 0]
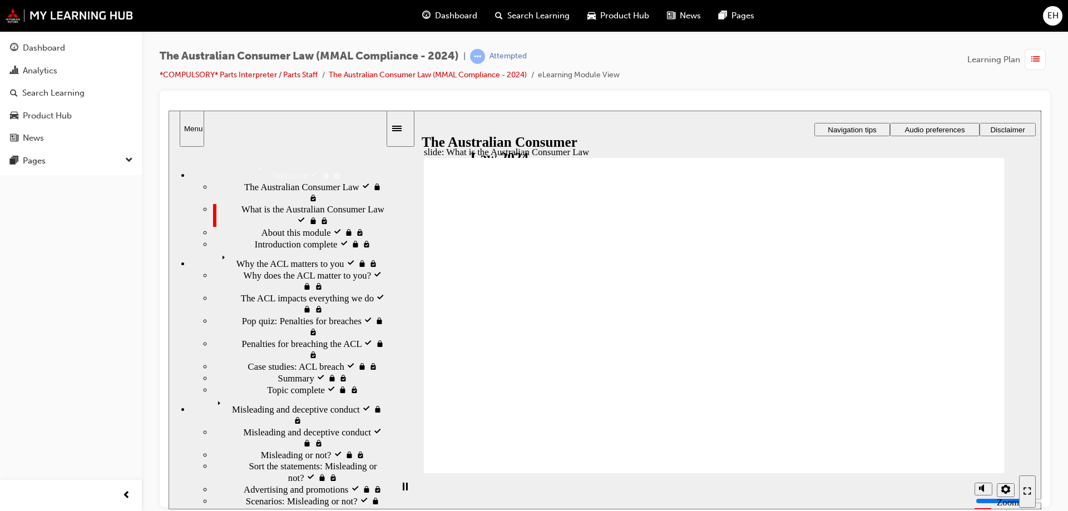
click at [402, 129] on icon "Sidebar Toggle" at bounding box center [396, 128] width 9 height 6
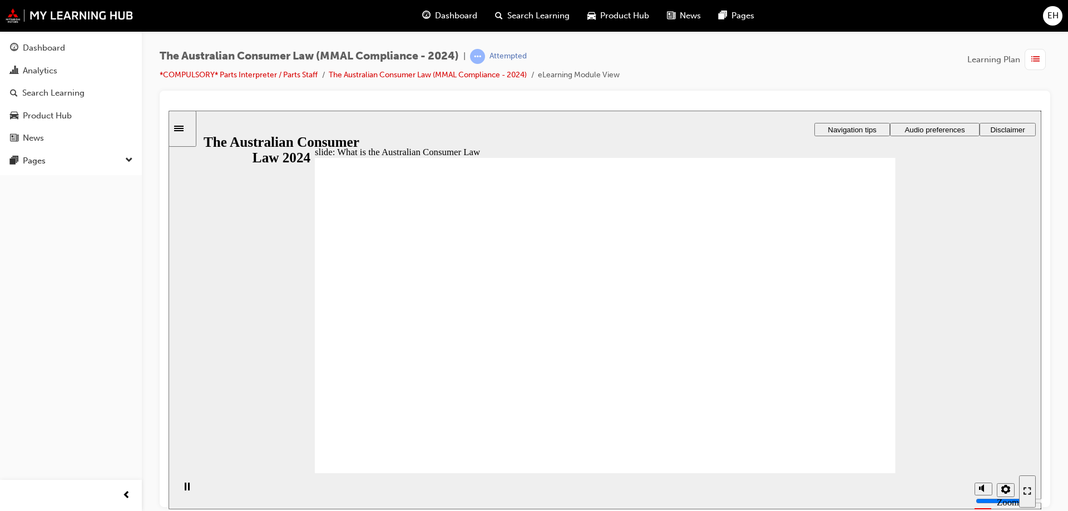
click at [435, 17] on span "Dashboard" at bounding box center [456, 15] width 42 height 13
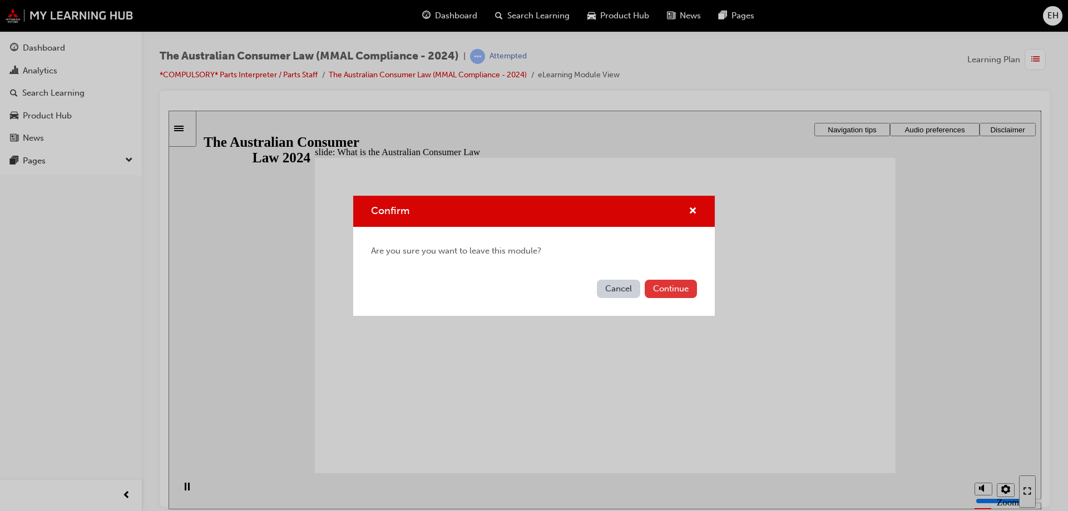
click at [683, 288] on button "Continue" at bounding box center [671, 289] width 52 height 18
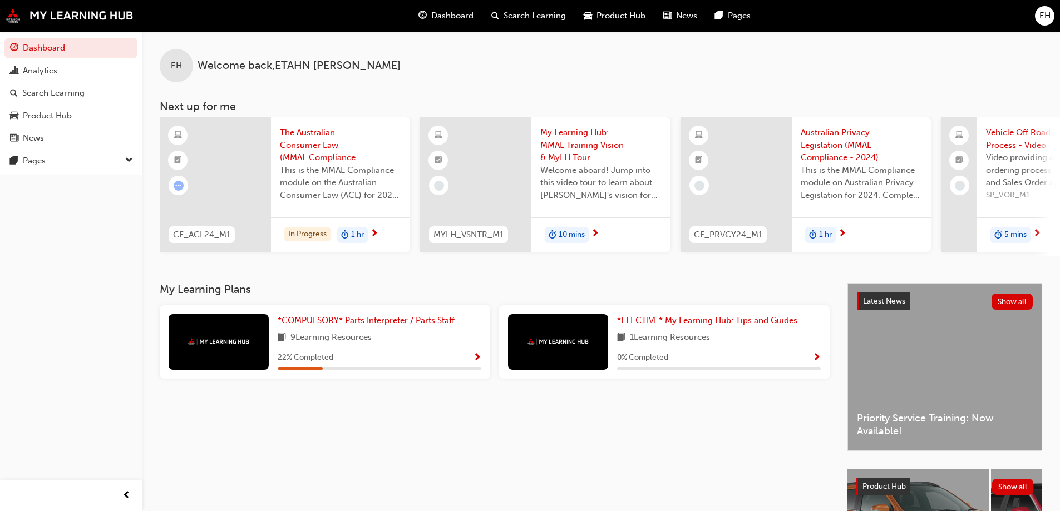
click at [476, 360] on span "Show Progress" at bounding box center [477, 358] width 8 height 10
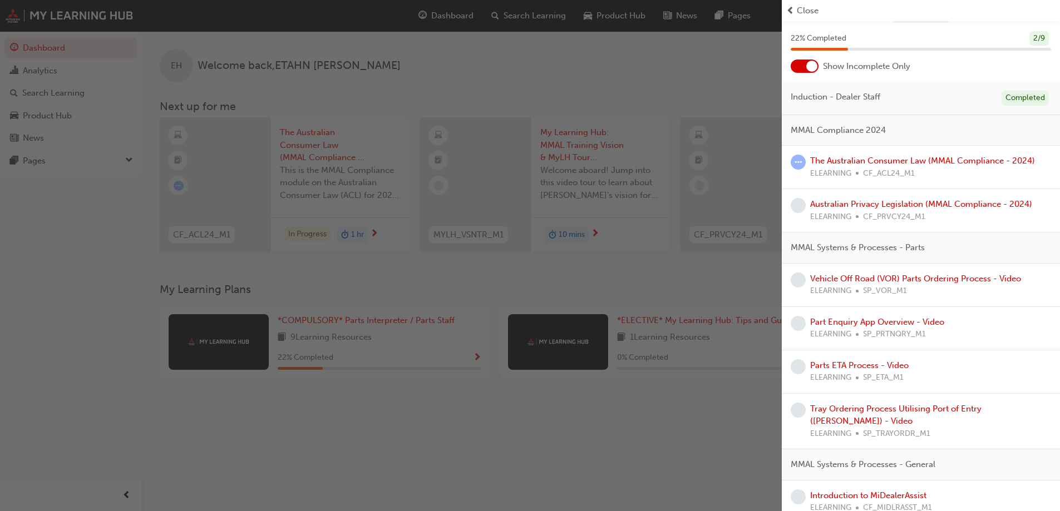
scroll to position [111, 0]
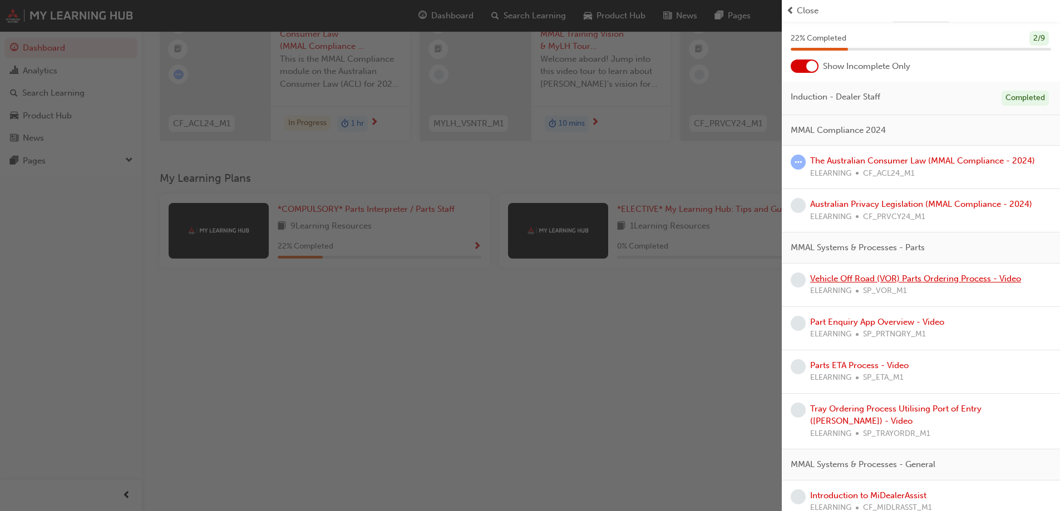
click at [942, 275] on link "Vehicle Off Road (VOR) Parts Ordering Process - Video" at bounding box center [915, 279] width 211 height 10
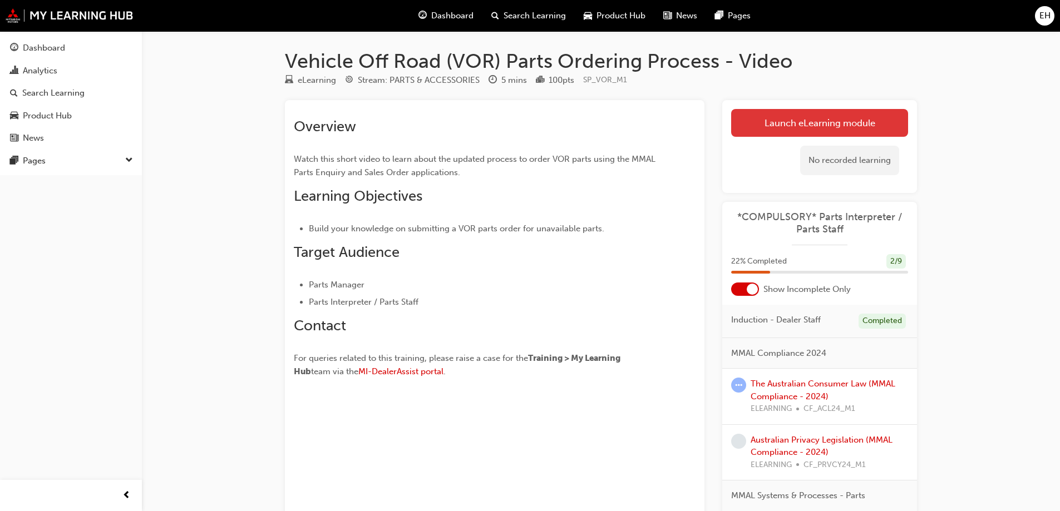
click at [760, 119] on link "Launch eLearning module" at bounding box center [819, 123] width 177 height 28
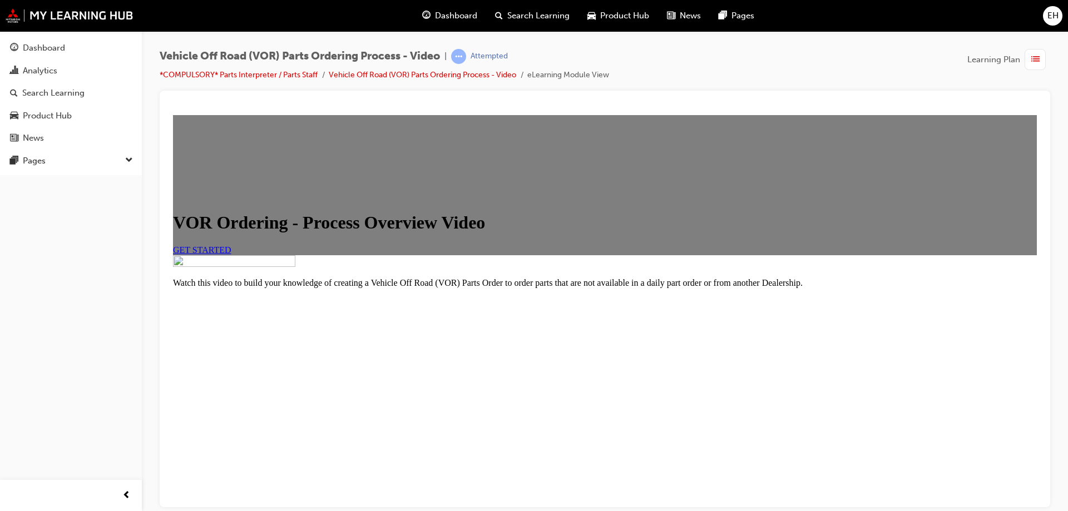
click at [231, 254] on span "GET STARTED" at bounding box center [202, 249] width 58 height 9
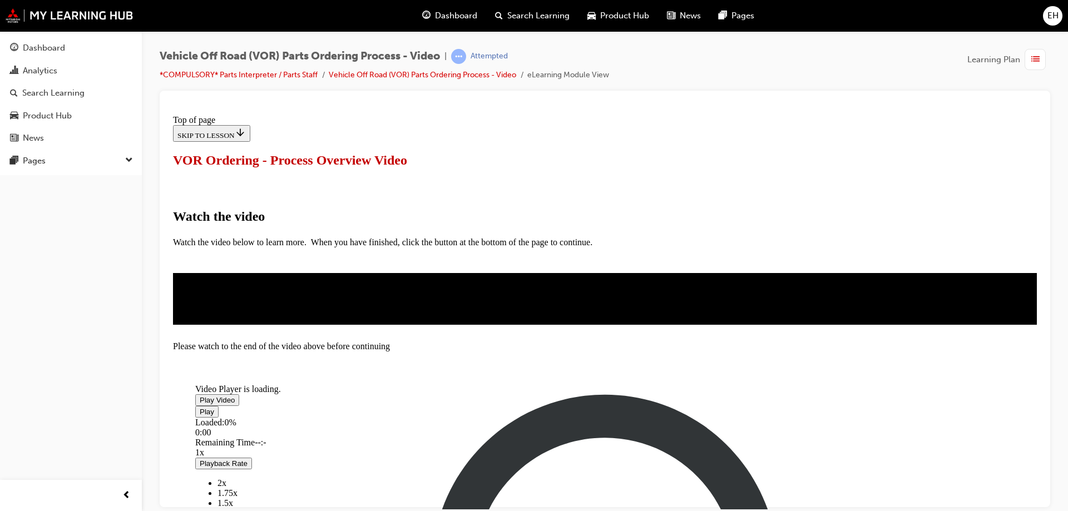
click at [362, 384] on div "Video player" at bounding box center [278, 384] width 167 height 0
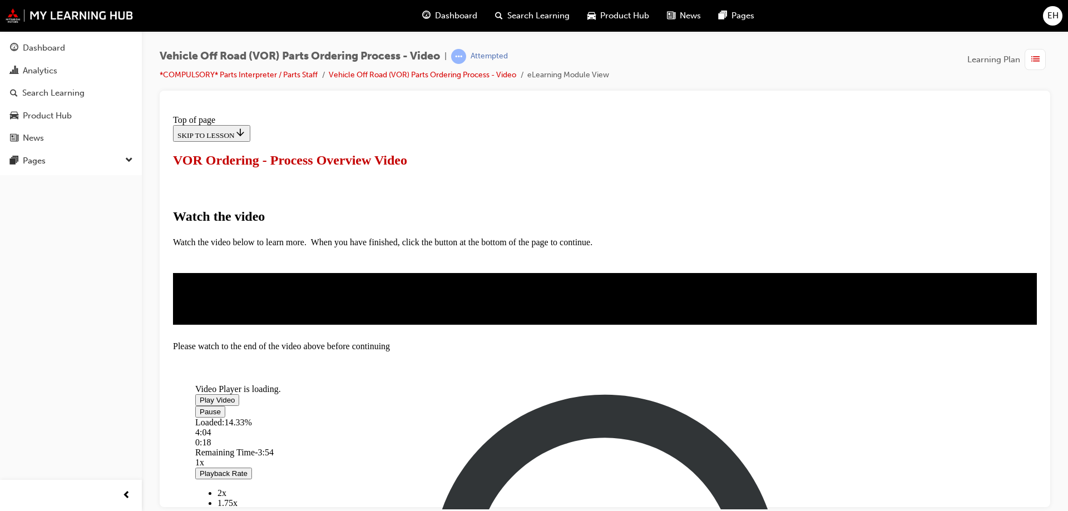
click at [707, 430] on div "Loaded : 14.33% 4:04 0:18" at bounding box center [551, 432] width 712 height 30
drag, startPoint x: 713, startPoint y: 429, endPoint x: 769, endPoint y: 433, distance: 56.3
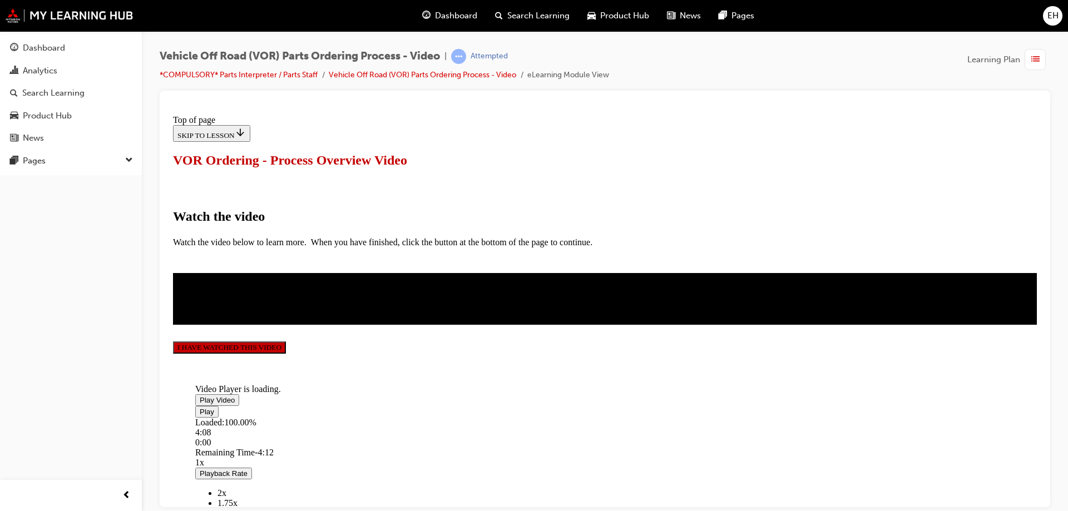
scroll to position [257, 0]
click at [286, 353] on button "I HAVE WATCHED THIS VIDEO" at bounding box center [229, 347] width 113 height 12
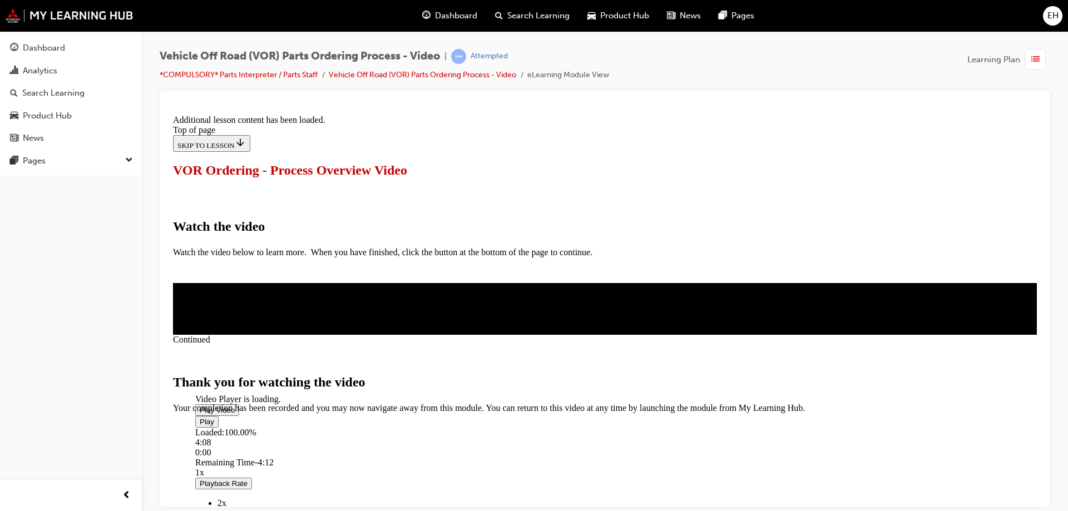
scroll to position [349, 0]
click at [241, 455] on span "CLOSE MODULE" at bounding box center [207, 459] width 68 height 9
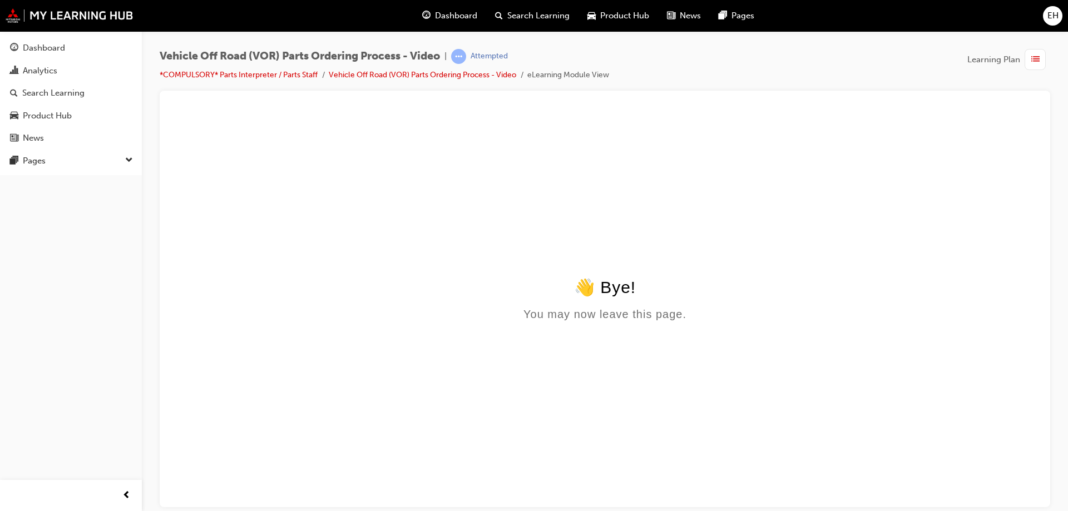
scroll to position [0, 0]
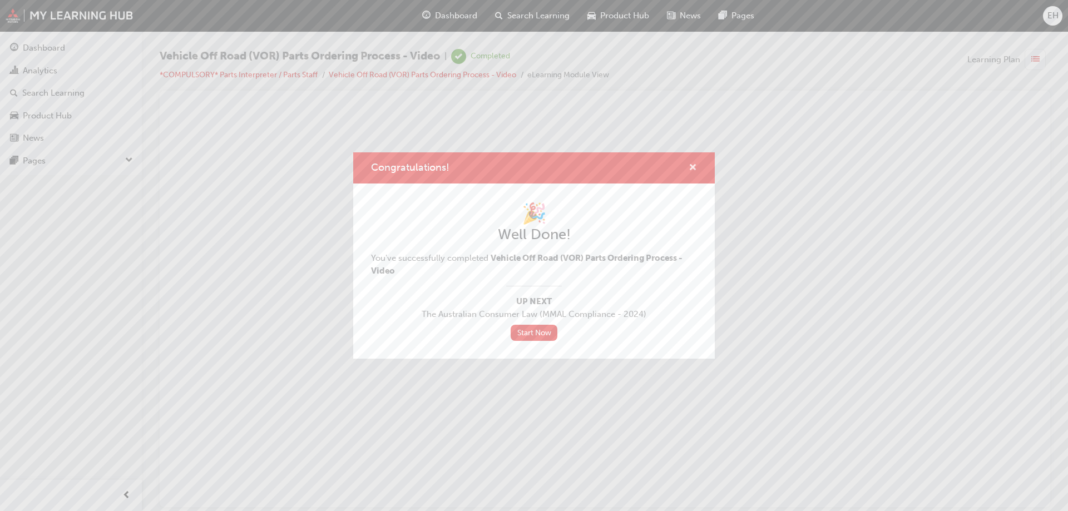
click at [691, 170] on span "cross-icon" at bounding box center [693, 169] width 8 height 10
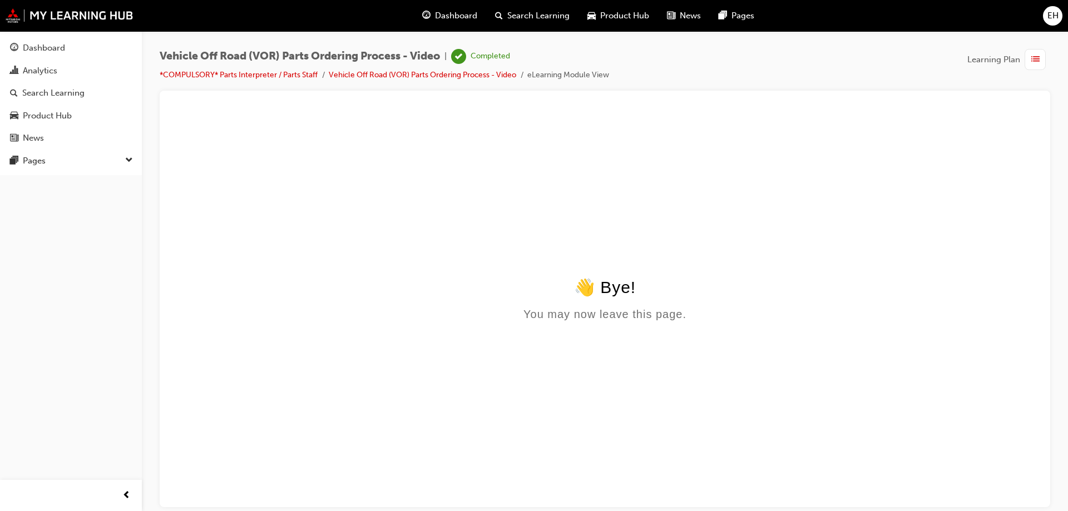
click at [453, 18] on span "Dashboard" at bounding box center [456, 15] width 42 height 13
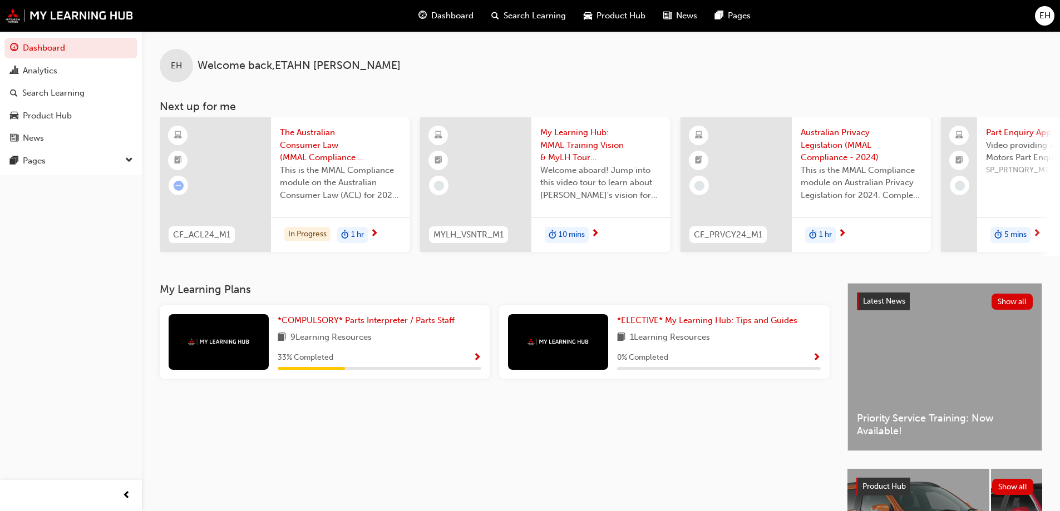
click at [479, 359] on span "Show Progress" at bounding box center [477, 358] width 8 height 10
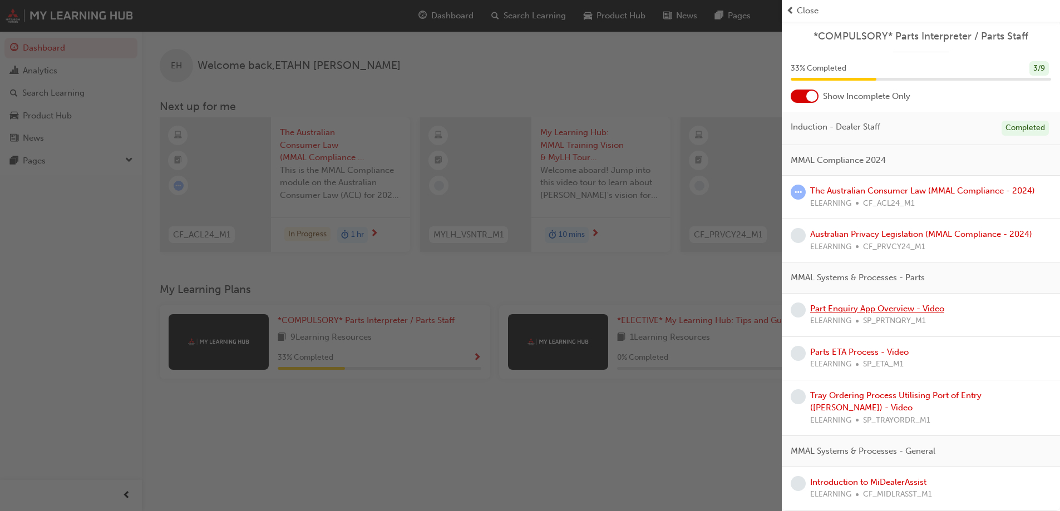
click at [883, 308] on link "Part Enquiry App Overview - Video" at bounding box center [877, 309] width 134 height 10
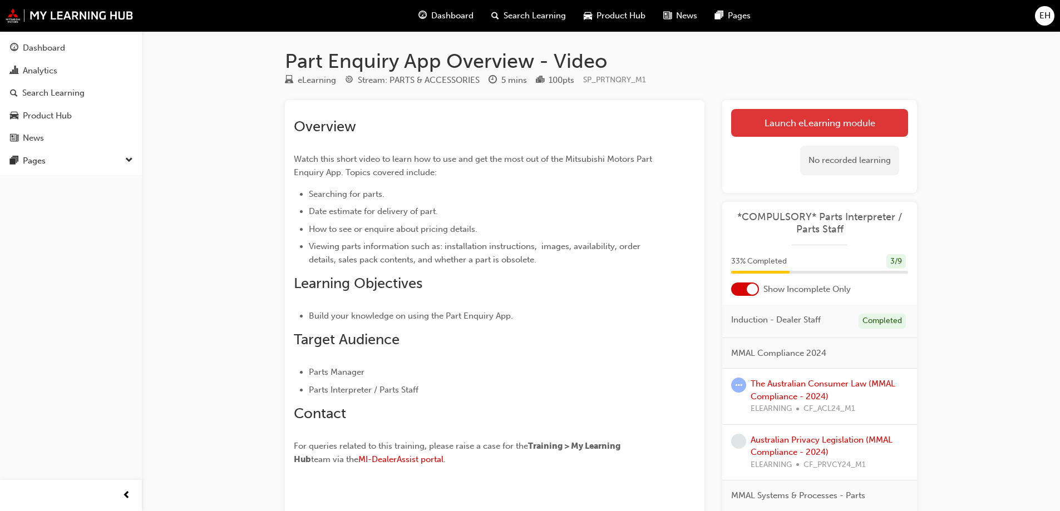
click at [795, 115] on link "Launch eLearning module" at bounding box center [819, 123] width 177 height 28
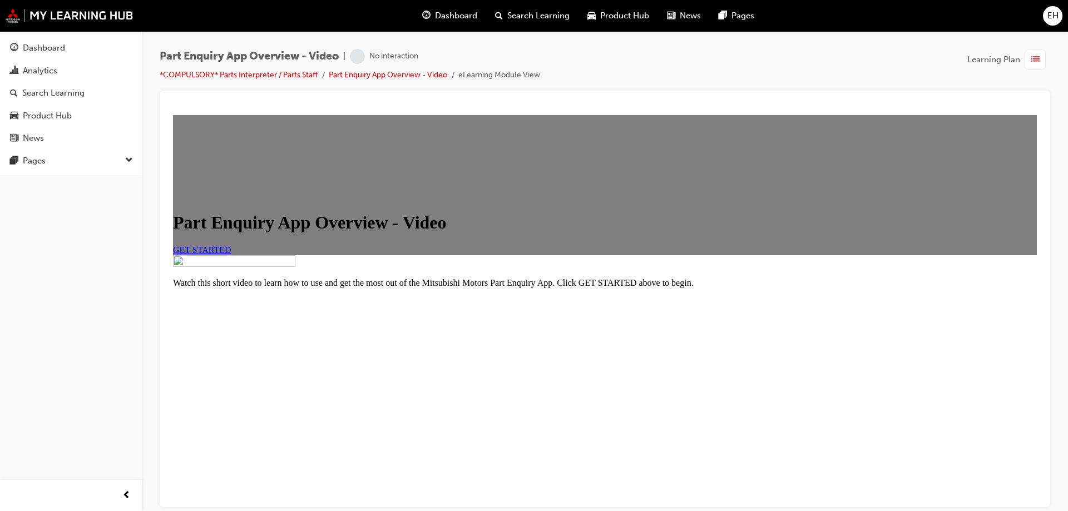
click at [231, 254] on span "GET STARTED" at bounding box center [202, 249] width 58 height 9
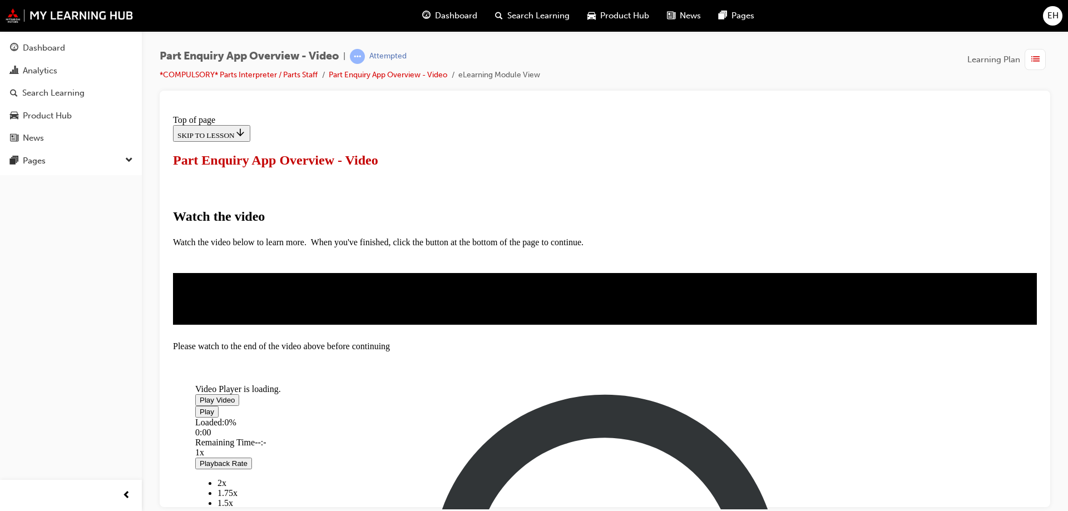
click at [362, 384] on div "Video player" at bounding box center [278, 384] width 167 height 0
click at [661, 426] on div "Loaded : 2.42% 4:47 0:00" at bounding box center [551, 432] width 712 height 30
click at [688, 431] on div "Loaded : 92.91% 5:07 5:07" at bounding box center [551, 432] width 712 height 30
click at [707, 434] on div "Loaded : 97.75% 5:24 5:24" at bounding box center [551, 432] width 712 height 30
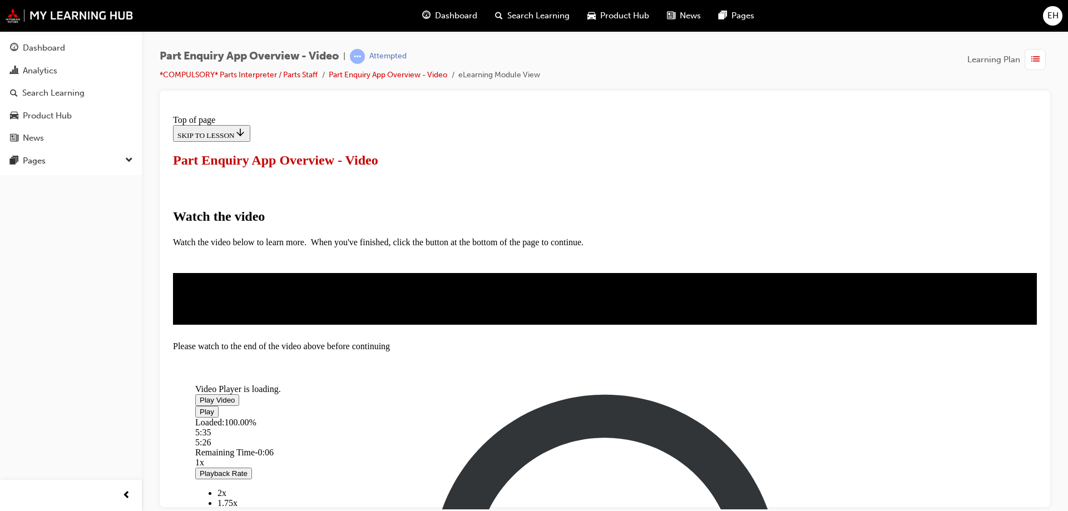
drag, startPoint x: 716, startPoint y: 436, endPoint x: 750, endPoint y: 439, distance: 33.5
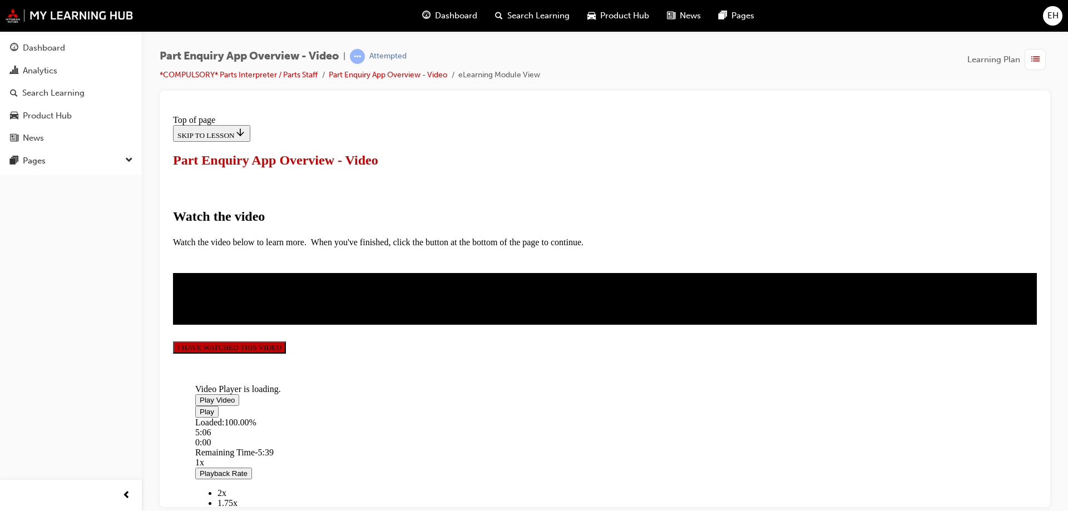
click at [286, 353] on button "I HAVE WATCHED THIS VIDEO" at bounding box center [229, 347] width 113 height 12
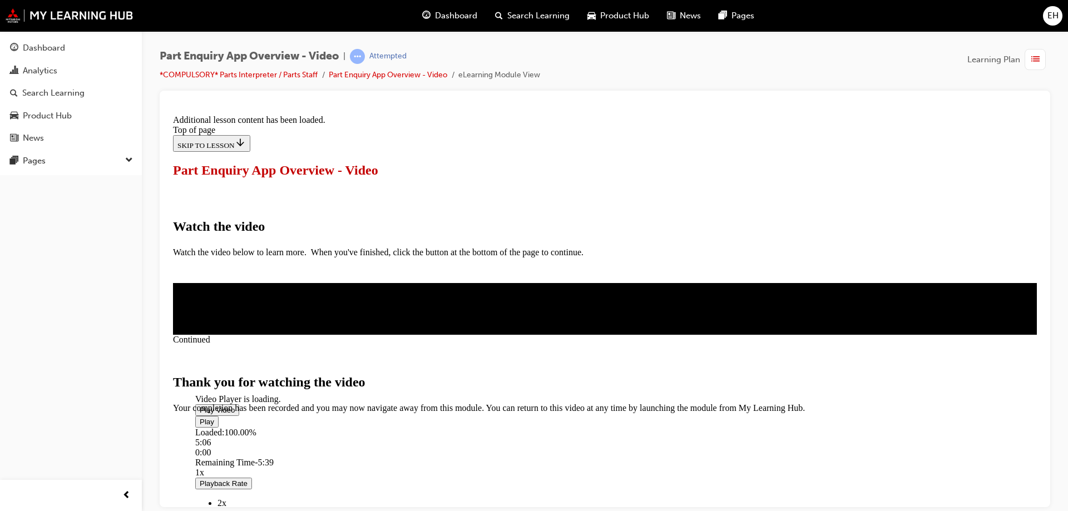
scroll to position [349, 0]
click at [241, 455] on span "CLOSE MODULE" at bounding box center [207, 459] width 68 height 9
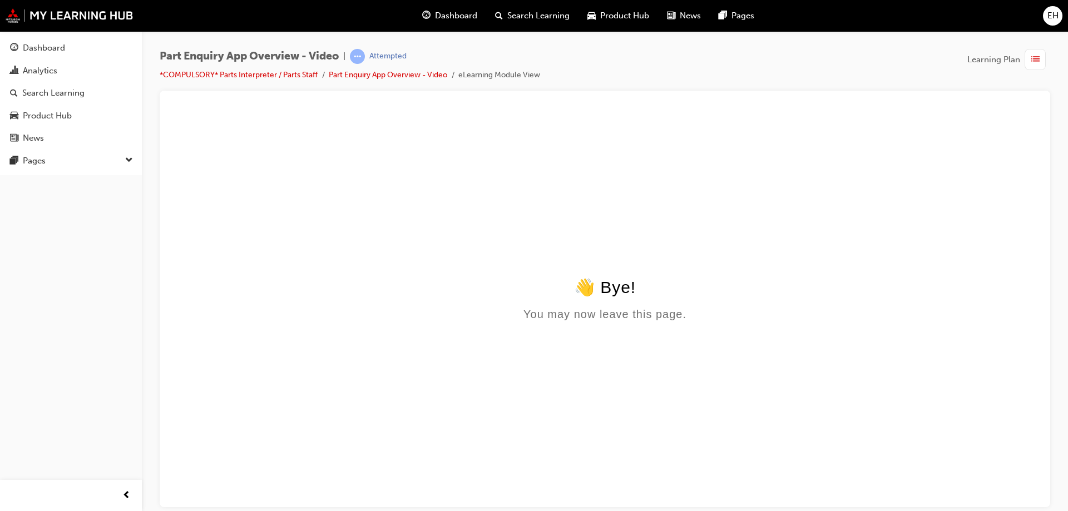
scroll to position [0, 0]
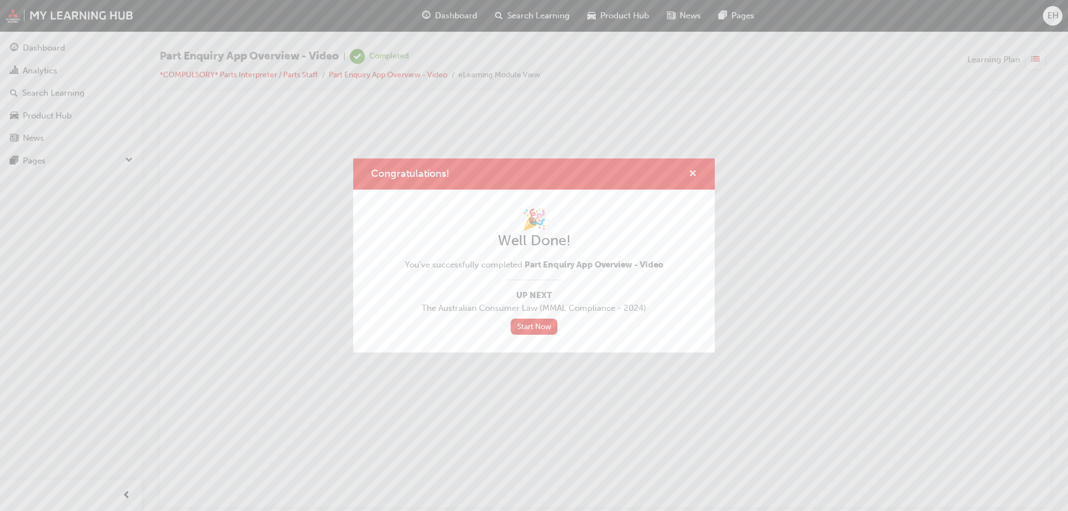
click at [690, 172] on span "cross-icon" at bounding box center [693, 175] width 8 height 10
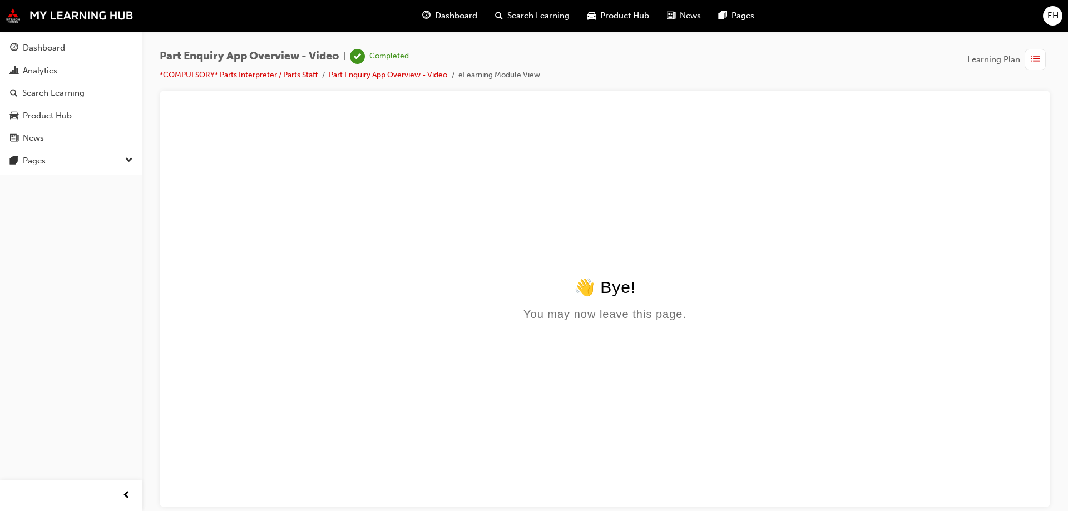
click at [454, 19] on span "Dashboard" at bounding box center [456, 15] width 42 height 13
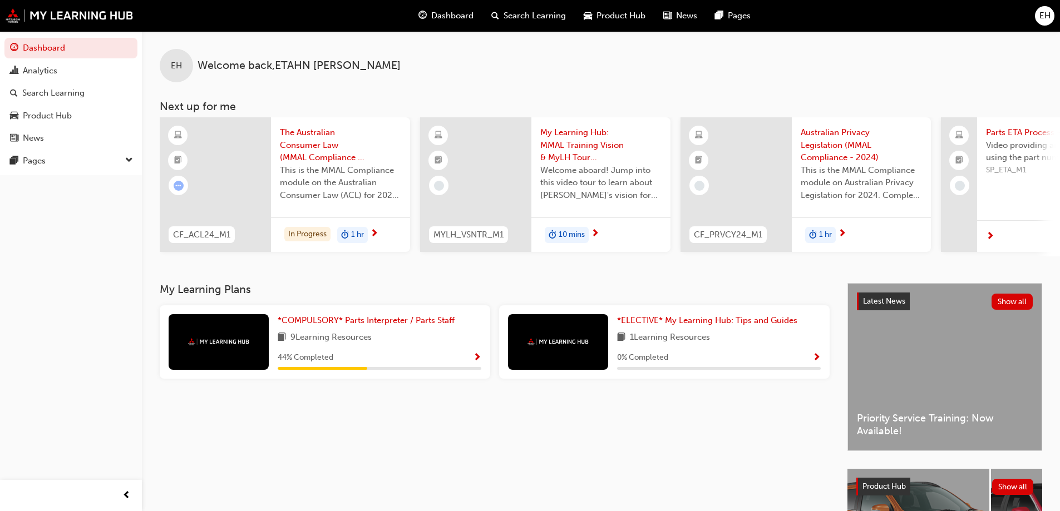
click at [477, 363] on span "Show Progress" at bounding box center [477, 358] width 8 height 10
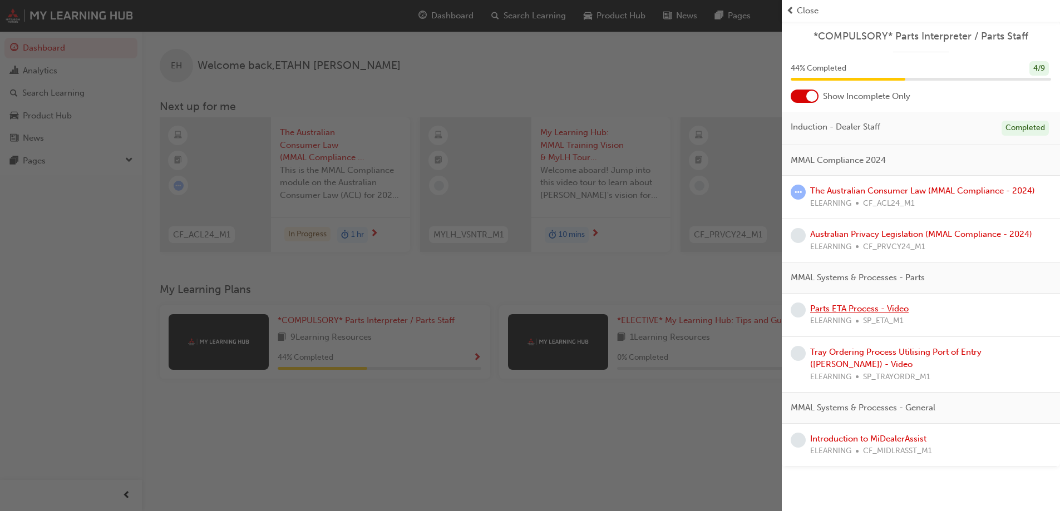
click at [858, 308] on link "Parts ETA Process - Video" at bounding box center [859, 309] width 98 height 10
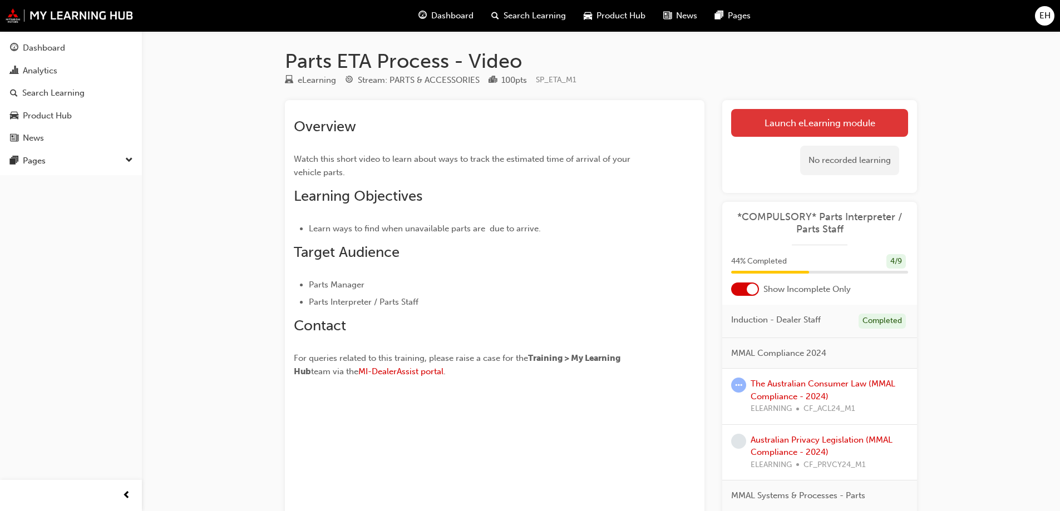
click at [770, 118] on link "Launch eLearning module" at bounding box center [819, 123] width 177 height 28
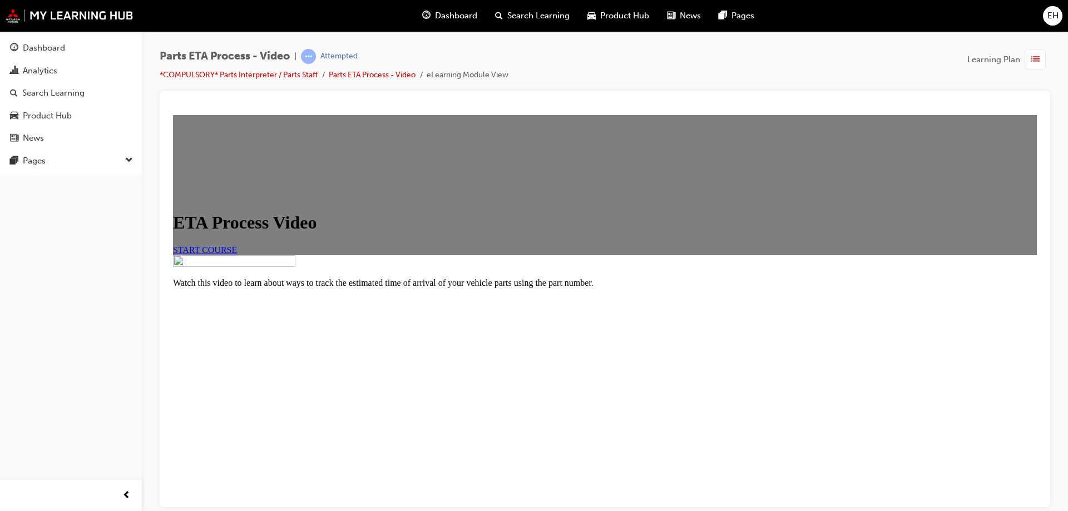
click at [237, 254] on span "START COURSE" at bounding box center [205, 249] width 64 height 9
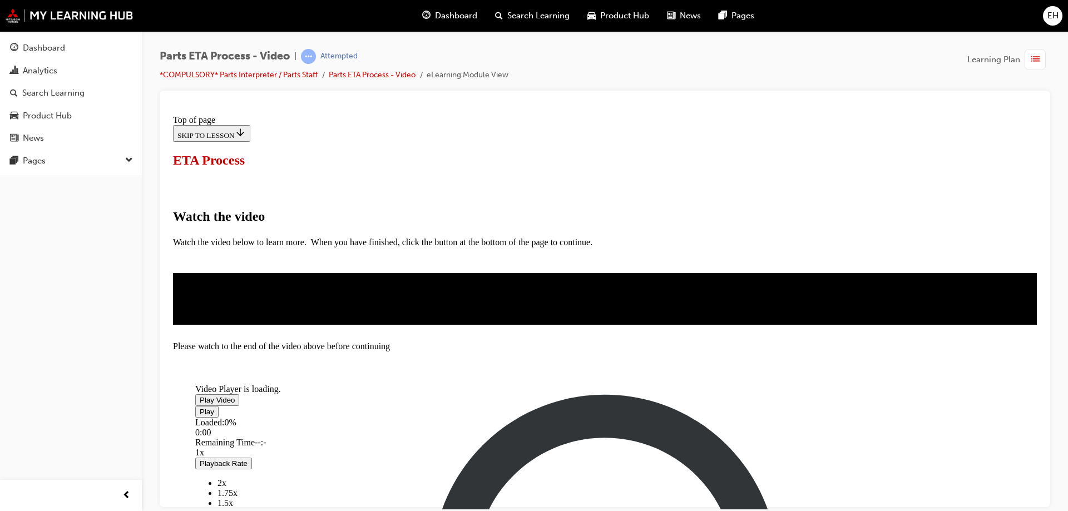
scroll to position [111, 0]
click at [200, 396] on span "Video player" at bounding box center [200, 400] width 0 height 8
click at [362, 447] on div "Loaded : 3.14% 0:24 0:23" at bounding box center [551, 432] width 712 height 30
click at [379, 447] on div "Loaded : 11.39% 0:39 0:26" at bounding box center [551, 432] width 712 height 30
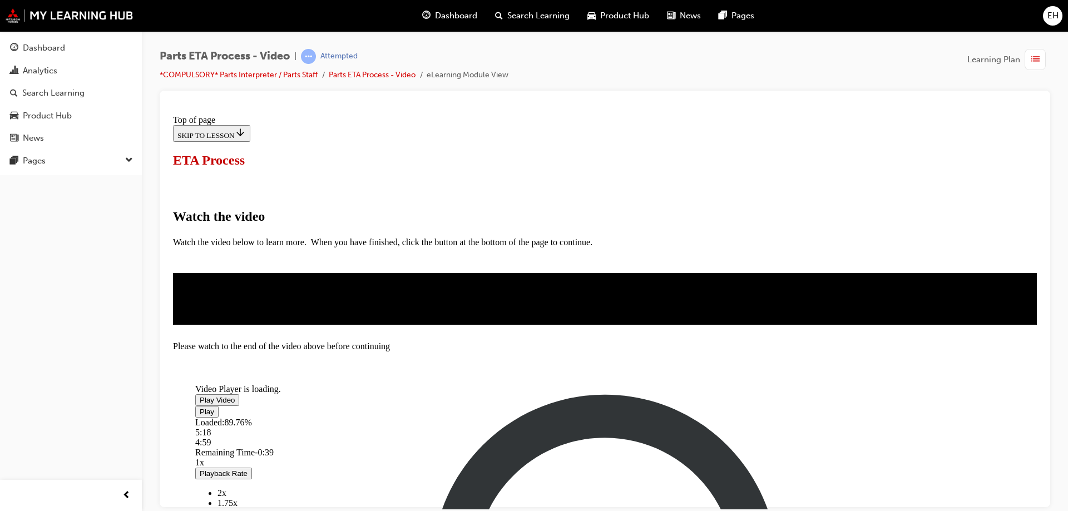
drag, startPoint x: 690, startPoint y: 344, endPoint x: 707, endPoint y: 342, distance: 16.8
click at [707, 417] on div "Loaded : 89.76% 5:18 4:59" at bounding box center [551, 432] width 712 height 30
click at [652, 447] on div "Loaded : 100.00% 4:51 5:45" at bounding box center [551, 432] width 712 height 30
click at [604, 447] on div "Loaded : 100.00% 4:07 4:52" at bounding box center [551, 432] width 712 height 30
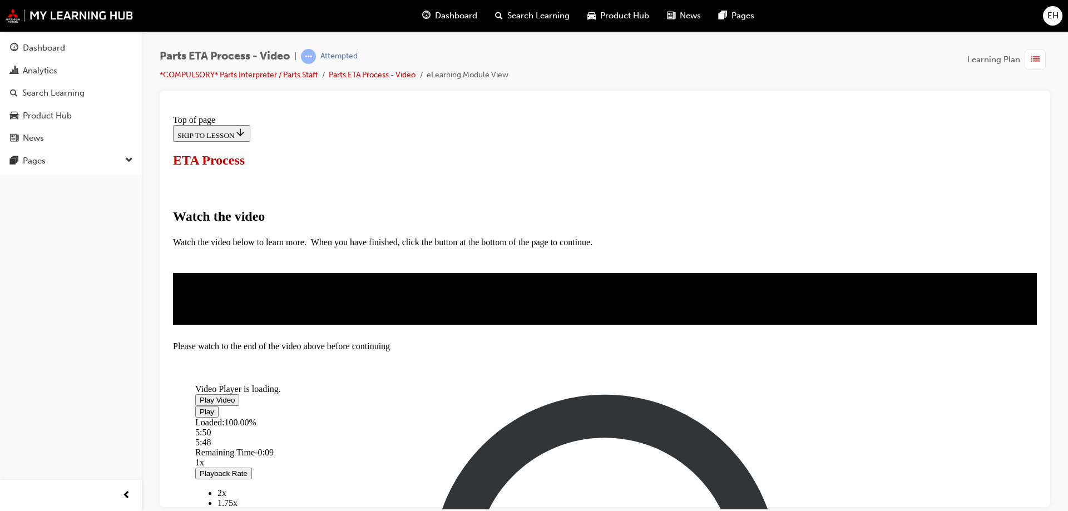
drag, startPoint x: 688, startPoint y: 448, endPoint x: 738, endPoint y: 462, distance: 52.6
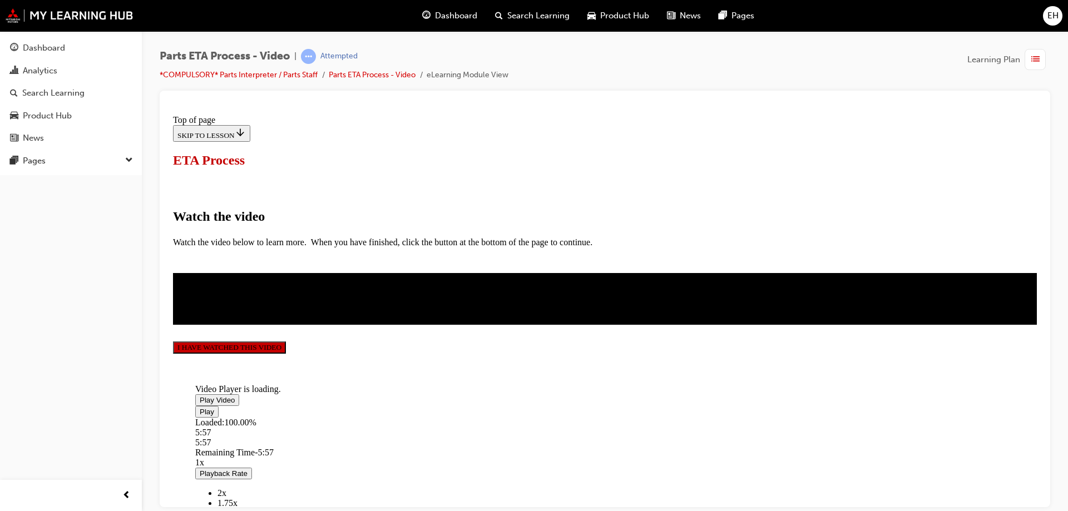
click at [286, 353] on button "I HAVE WATCHED THIS VIDEO" at bounding box center [229, 347] width 113 height 12
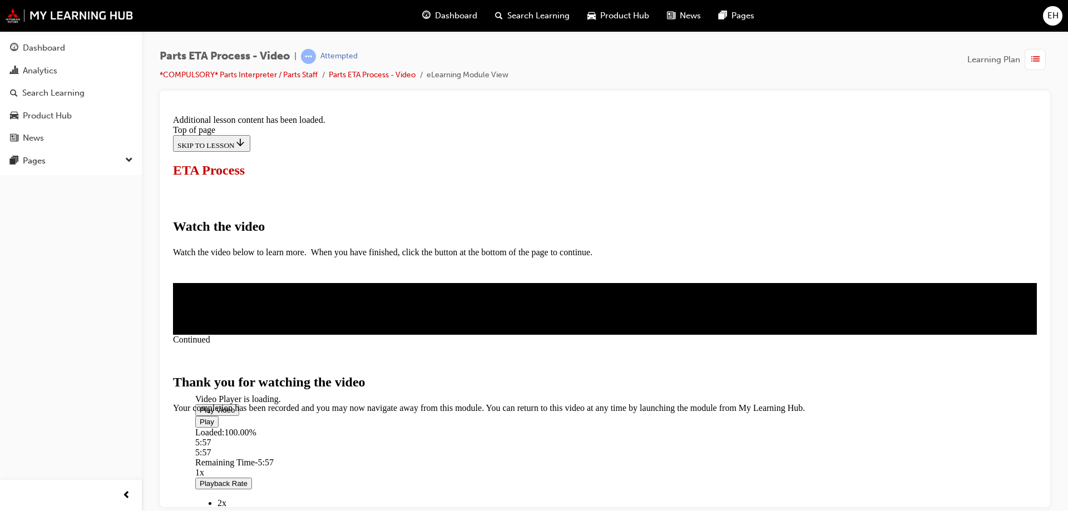
scroll to position [349, 0]
click at [241, 455] on span "CLOSE MODULE" at bounding box center [207, 459] width 68 height 9
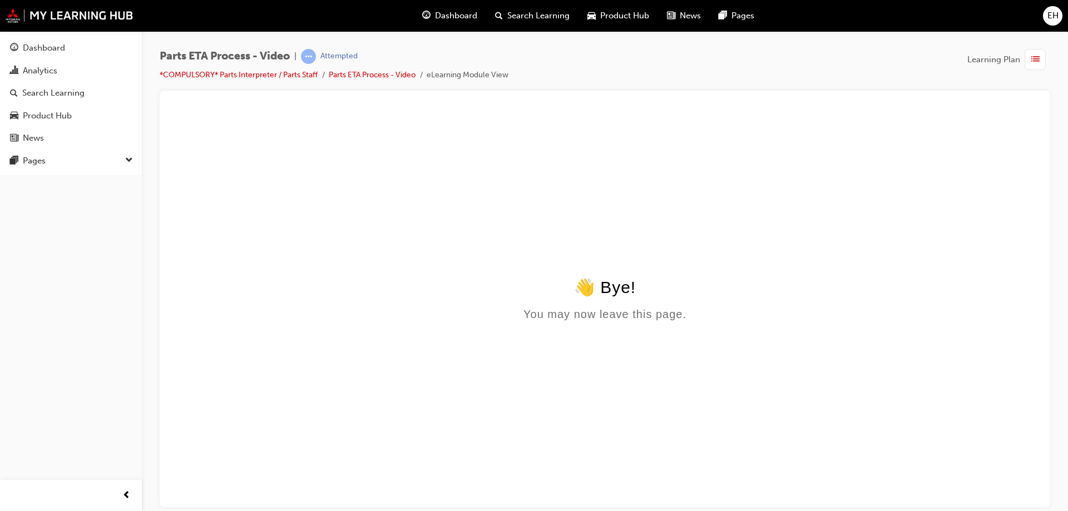
scroll to position [0, 0]
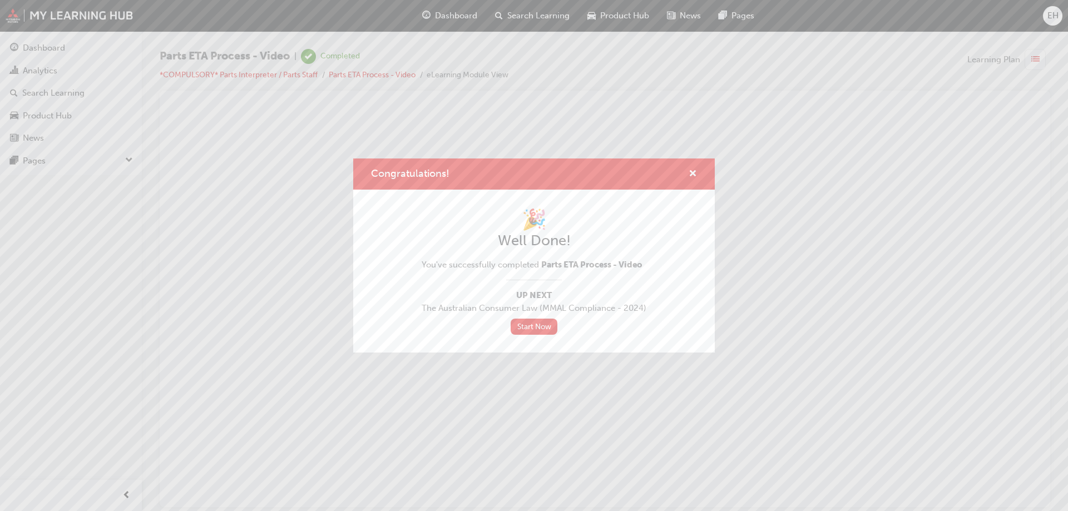
click at [456, 12] on div "Congratulations! 🎉 Well Done! You've successfully completed Parts ETA Process -…" at bounding box center [534, 255] width 1068 height 511
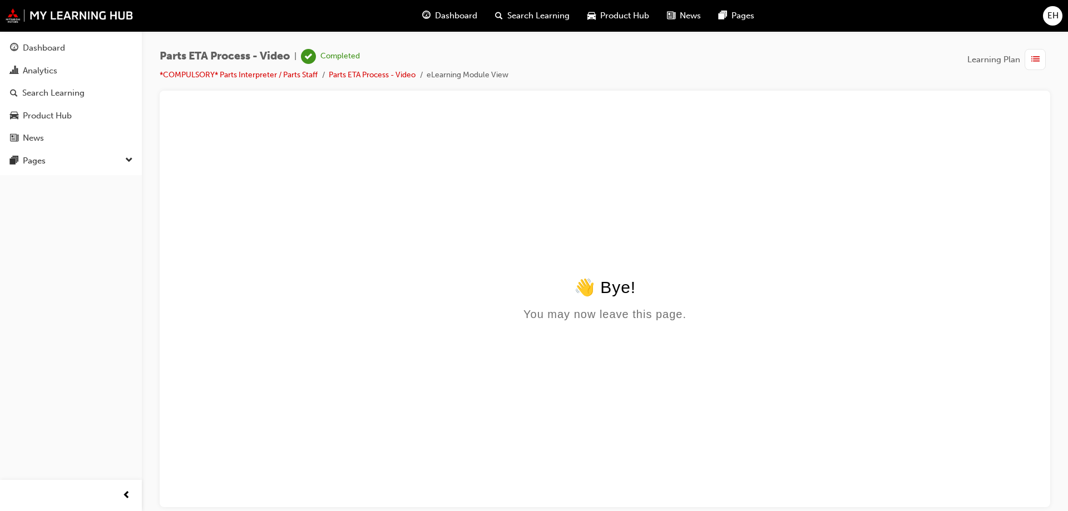
click at [442, 14] on span "Dashboard" at bounding box center [456, 15] width 42 height 13
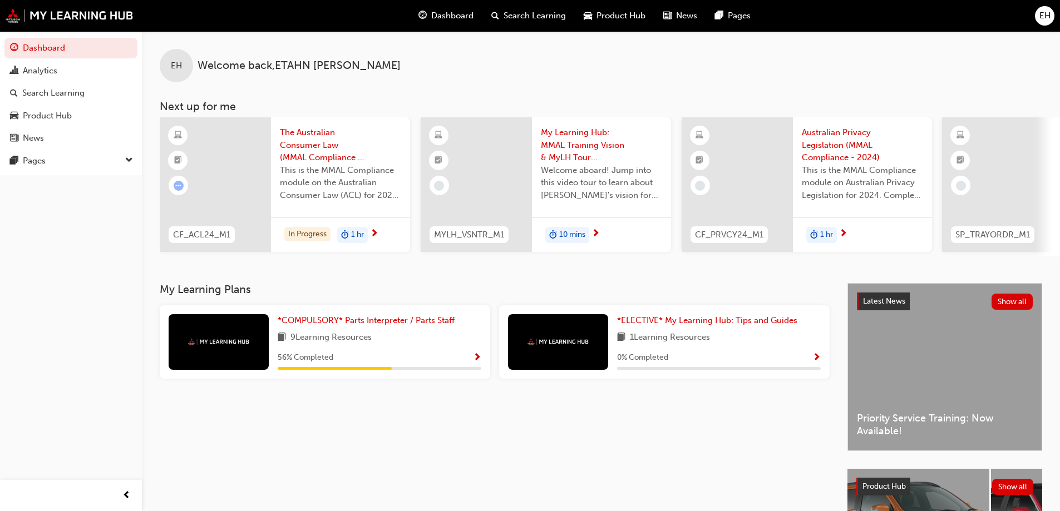
click at [477, 363] on span "Show Progress" at bounding box center [477, 358] width 8 height 10
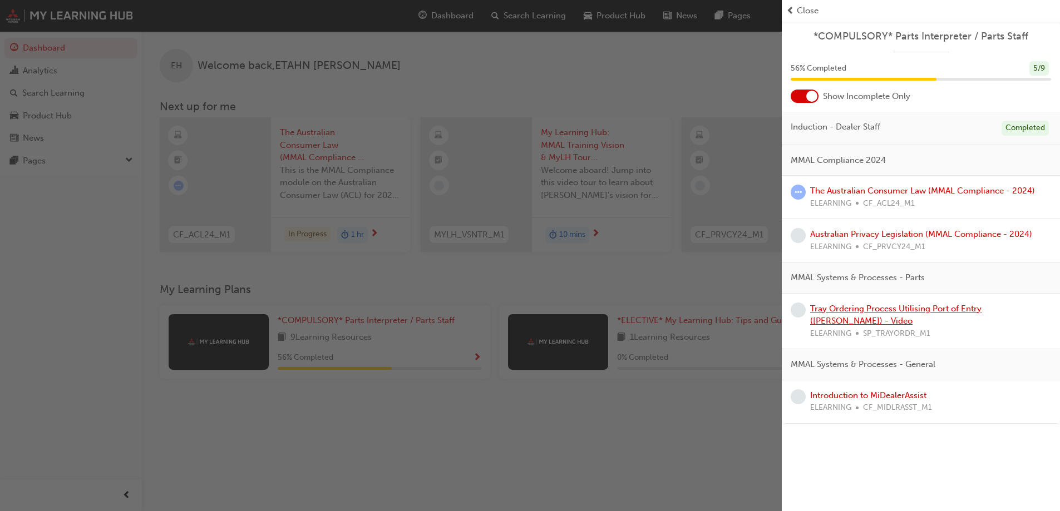
click at [896, 308] on link "Tray Ordering Process Utilising Port of Entry ([PERSON_NAME]) - Video" at bounding box center [895, 315] width 171 height 23
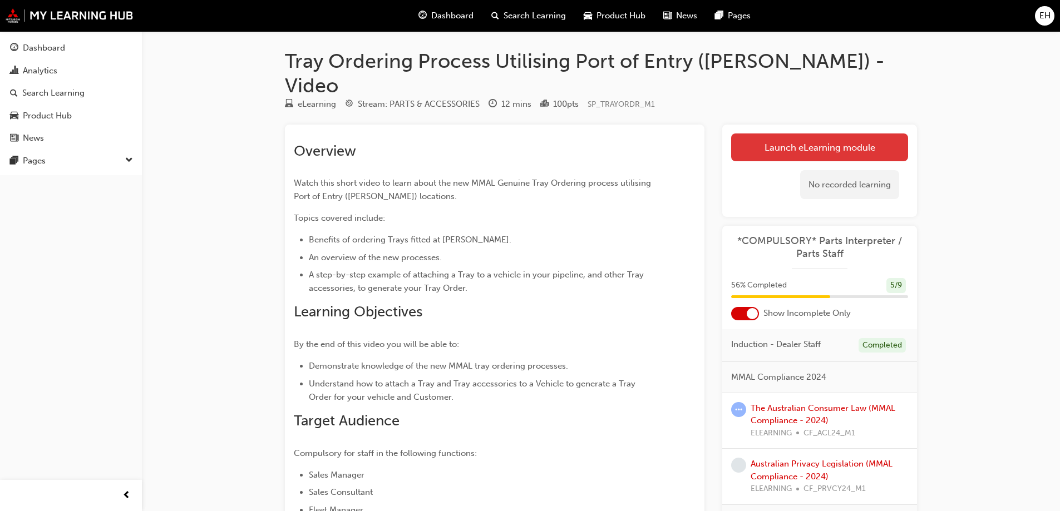
click at [819, 134] on link "Launch eLearning module" at bounding box center [819, 148] width 177 height 28
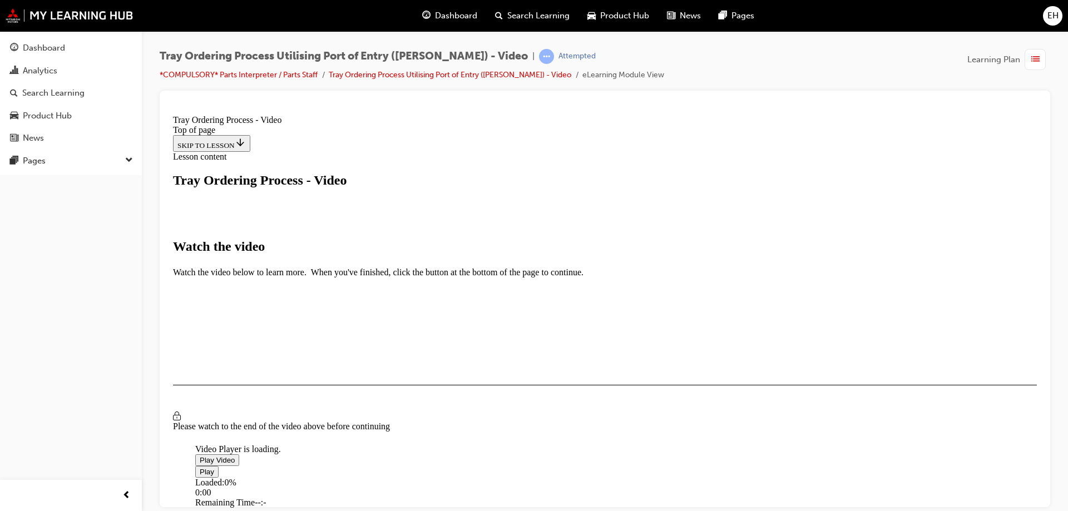
click at [200, 456] on span "Video player" at bounding box center [200, 460] width 0 height 8
drag, startPoint x: 627, startPoint y: 339, endPoint x: 681, endPoint y: 322, distance: 56.0
click at [680, 477] on div "Loaded : 85.96% 10:07 08:46" at bounding box center [723, 492] width 1056 height 30
click at [703, 477] on div "Loaded : 90.43% 10:53 10:20" at bounding box center [723, 492] width 1056 height 30
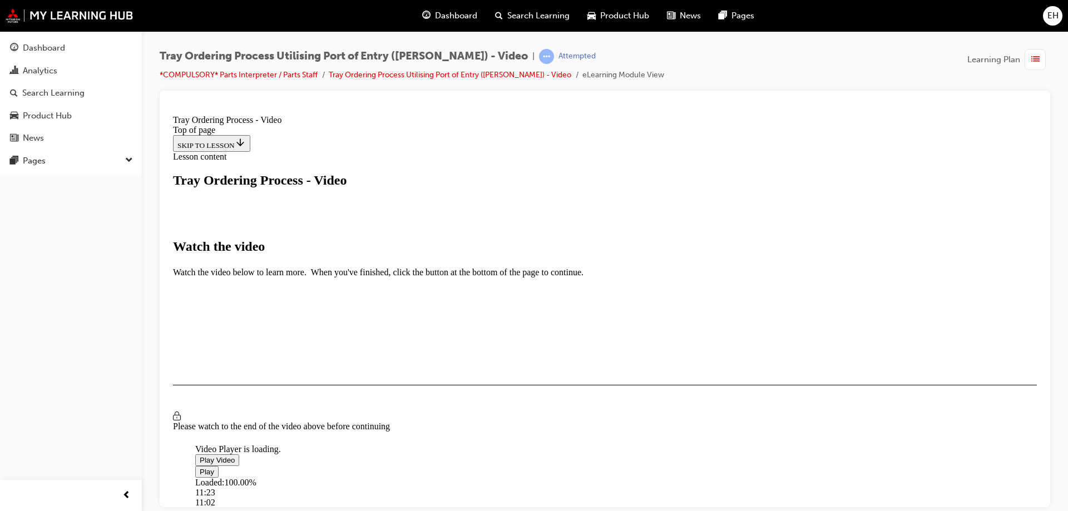
drag, startPoint x: 706, startPoint y: 347, endPoint x: 719, endPoint y: 351, distance: 14.1
click at [719, 477] on div "Loaded : 100.00% 11:23 11:02" at bounding box center [723, 492] width 1056 height 30
click at [281, 421] on div "I HAVE WATCHED THIS VIDEO" at bounding box center [229, 417] width 104 height 9
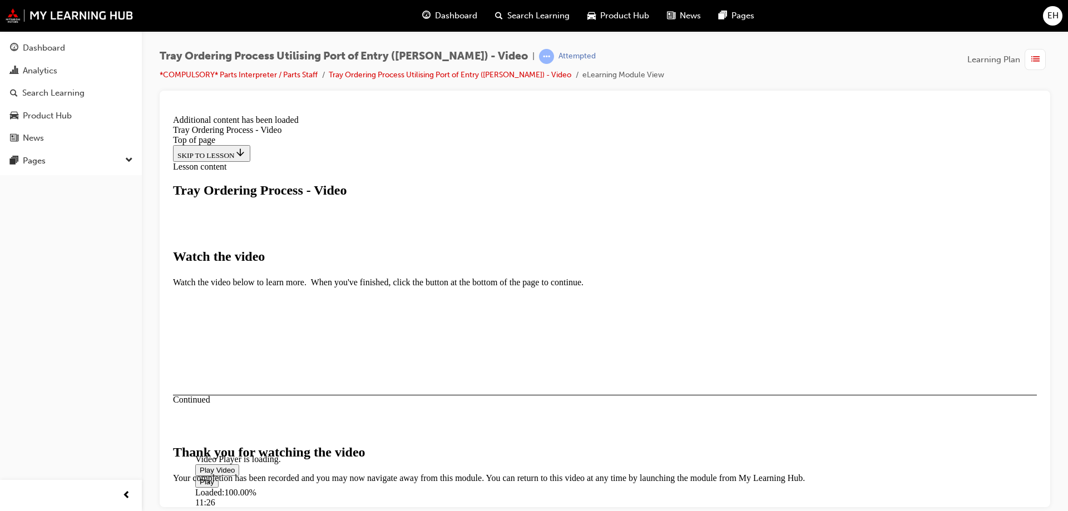
scroll to position [349, 0]
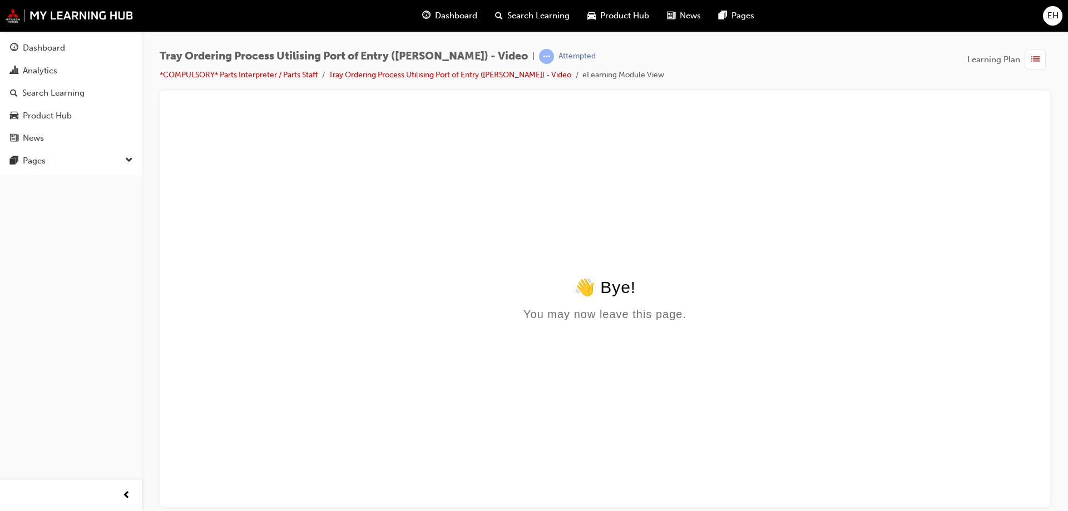
scroll to position [0, 0]
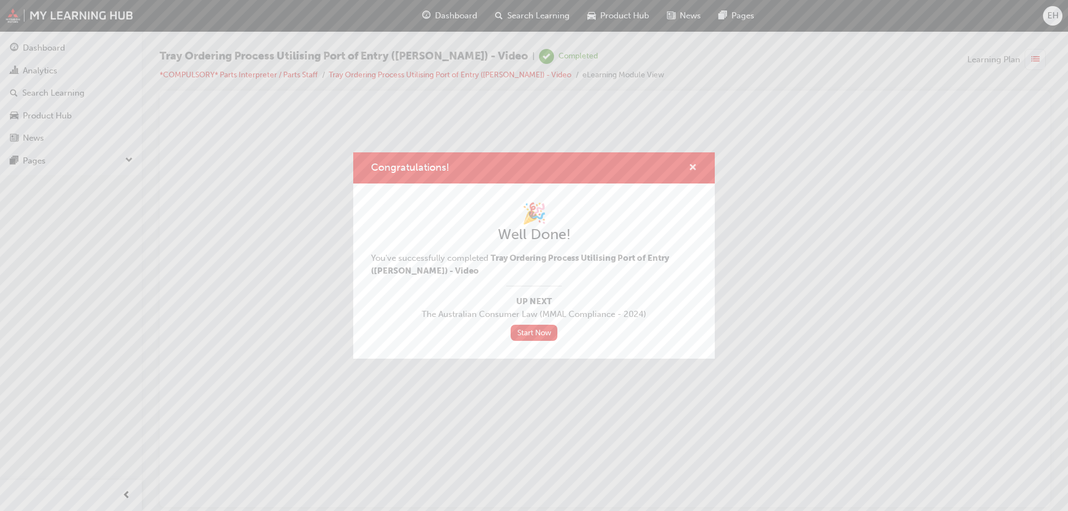
drag, startPoint x: 693, startPoint y: 163, endPoint x: 421, endPoint y: 6, distance: 314.8
click at [693, 164] on span "cross-icon" at bounding box center [693, 169] width 8 height 10
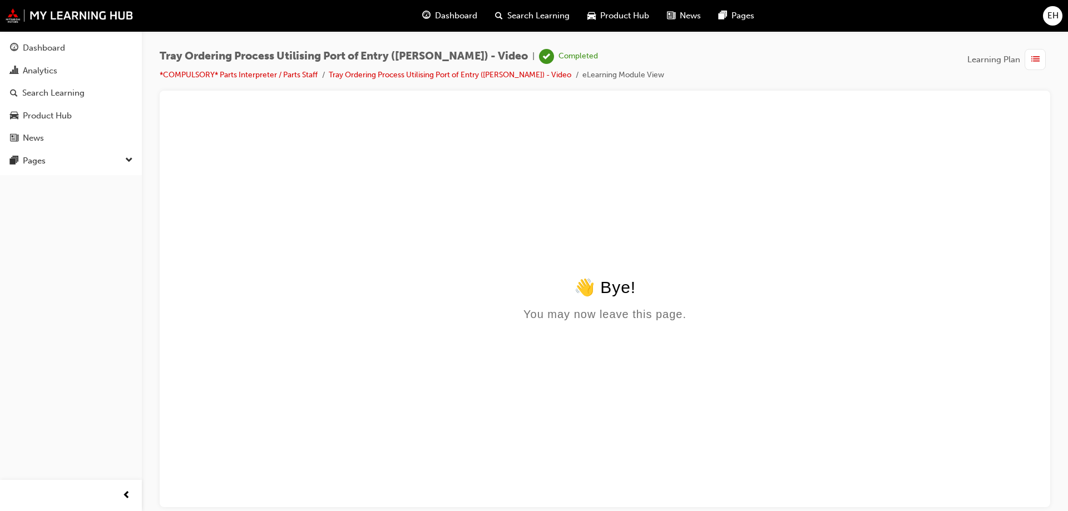
click at [435, 20] on span "Dashboard" at bounding box center [456, 15] width 42 height 13
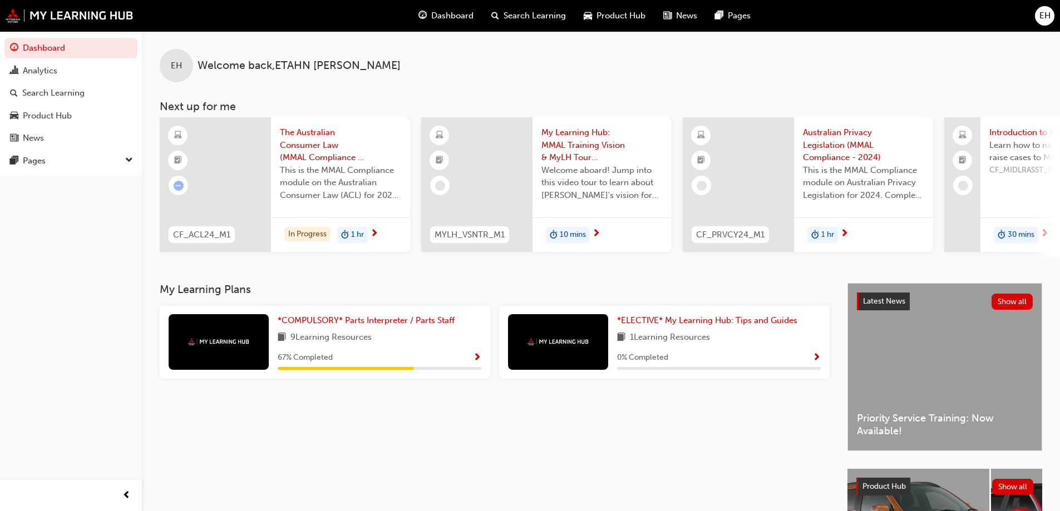
click at [479, 362] on span "Show Progress" at bounding box center [477, 358] width 8 height 10
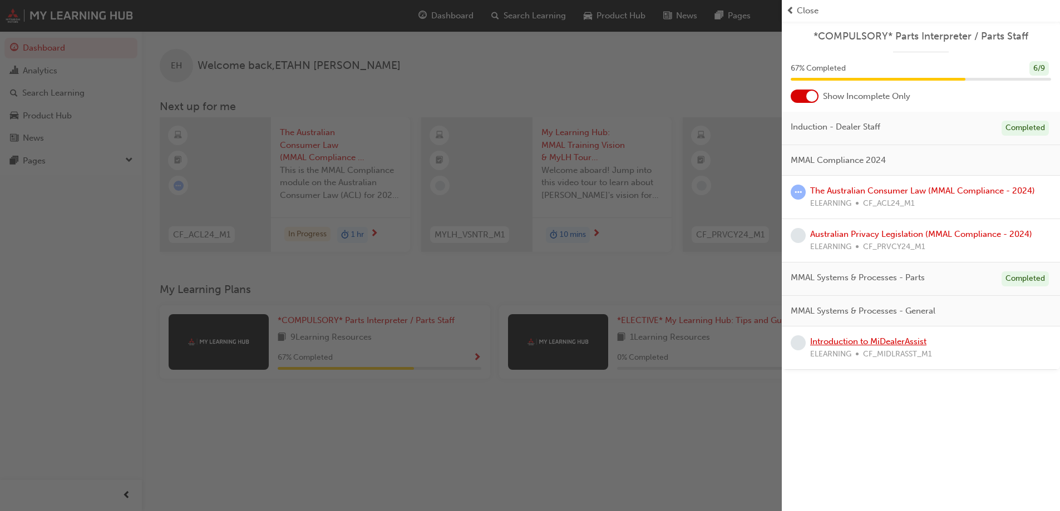
click at [918, 342] on link "Introduction to MiDealerAssist" at bounding box center [868, 342] width 116 height 10
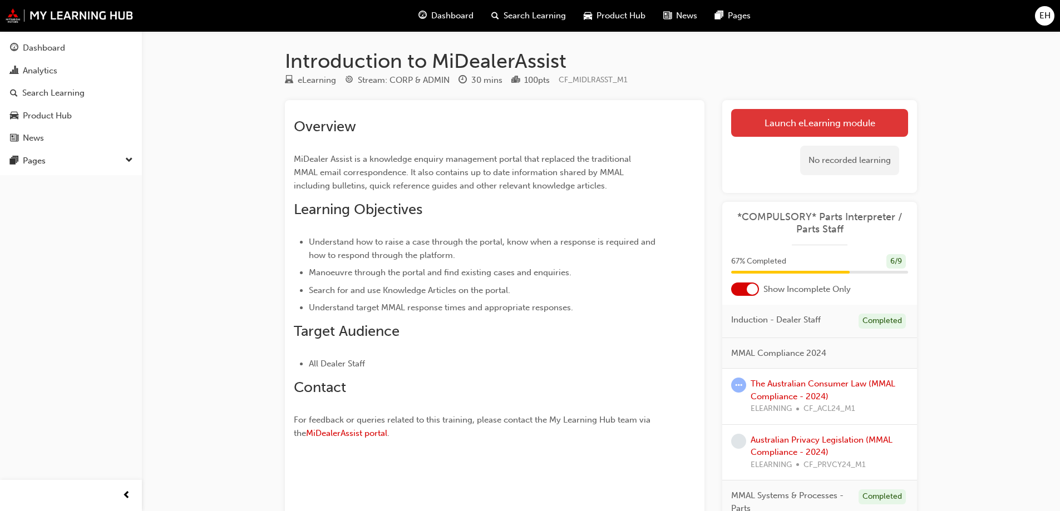
click at [819, 125] on link "Launch eLearning module" at bounding box center [819, 123] width 177 height 28
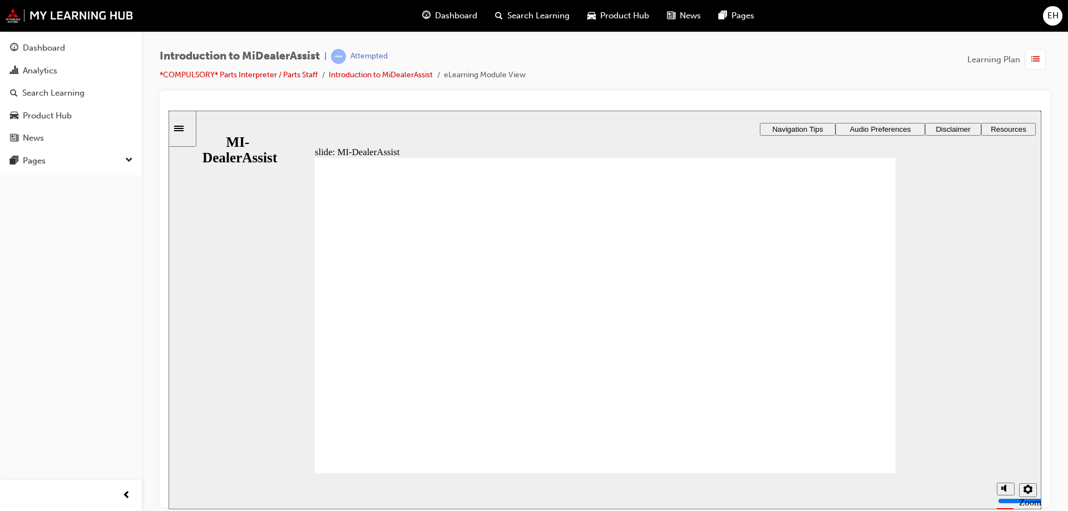
click at [439, 9] on span "Dashboard" at bounding box center [456, 15] width 42 height 13
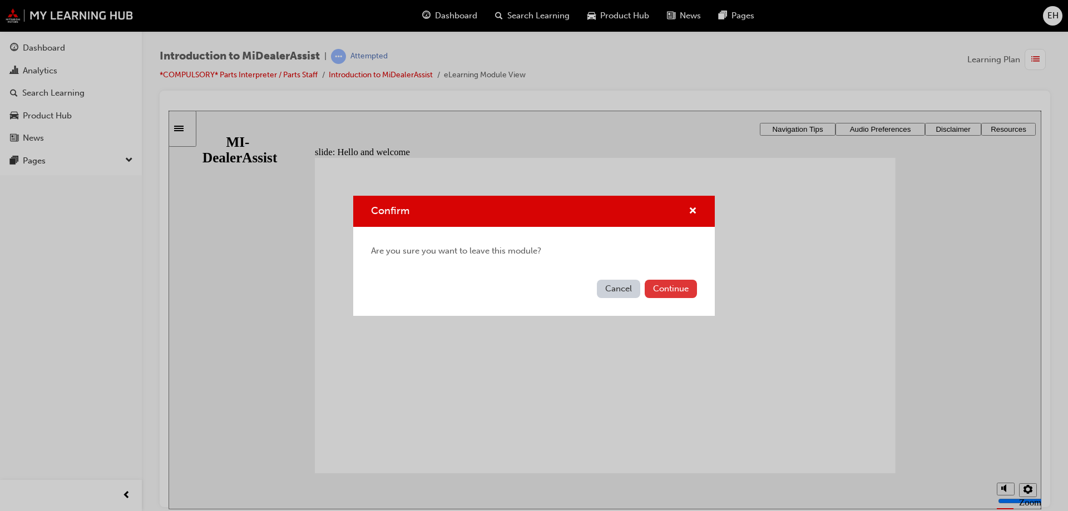
click at [667, 292] on button "Continue" at bounding box center [671, 289] width 52 height 18
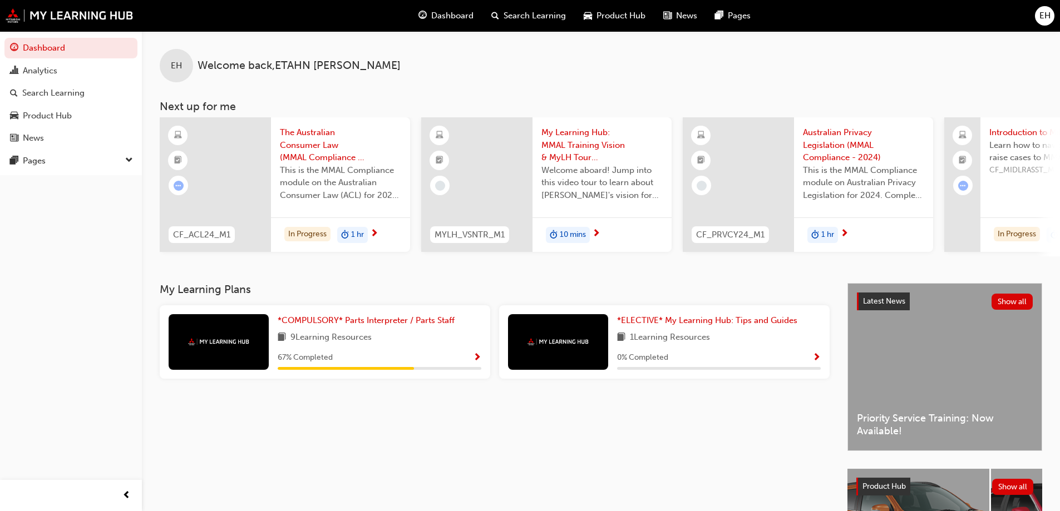
click at [817, 363] on span "Show Progress" at bounding box center [816, 358] width 8 height 10
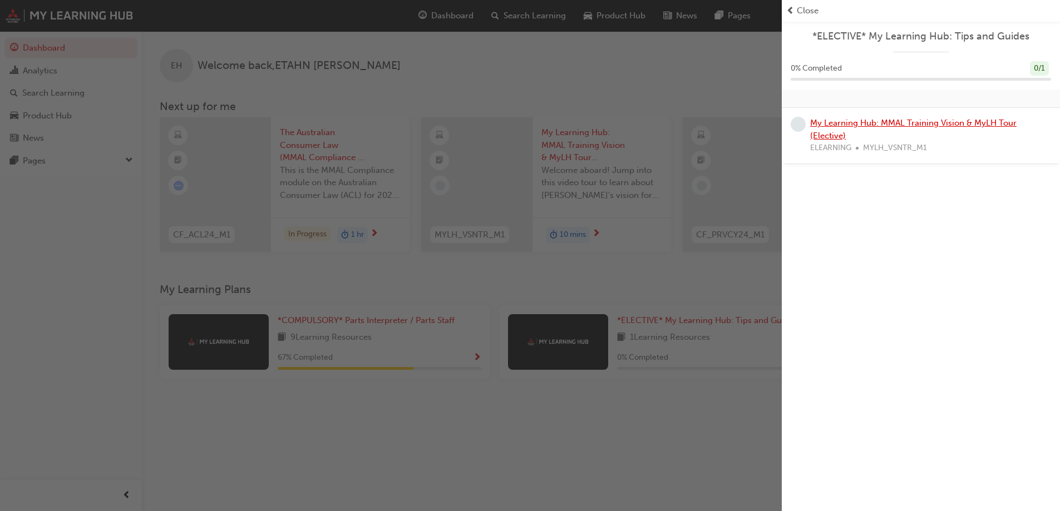
click at [920, 126] on link "My Learning Hub: MMAL Training Vision & MyLH Tour (Elective)" at bounding box center [913, 129] width 206 height 23
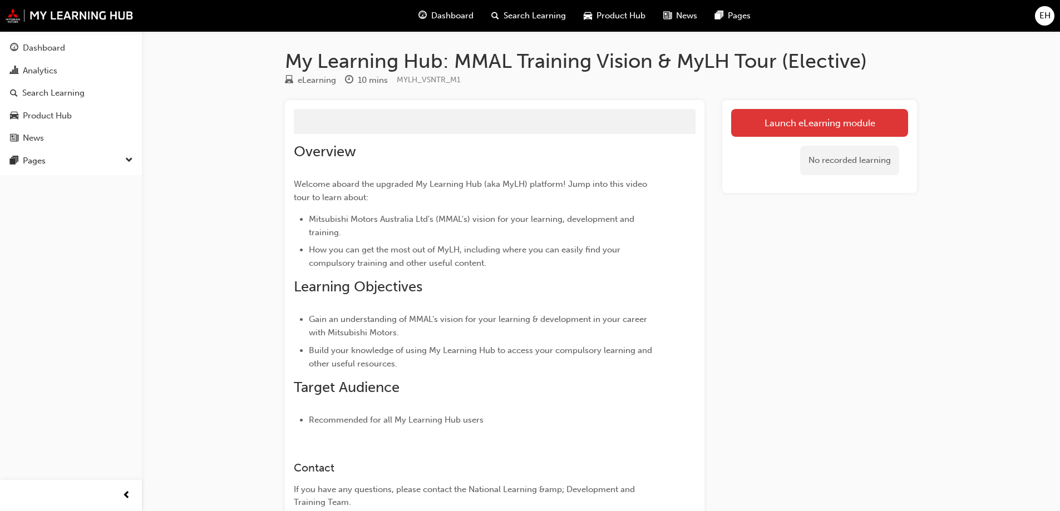
click at [792, 129] on link "Launch eLearning module" at bounding box center [819, 123] width 177 height 28
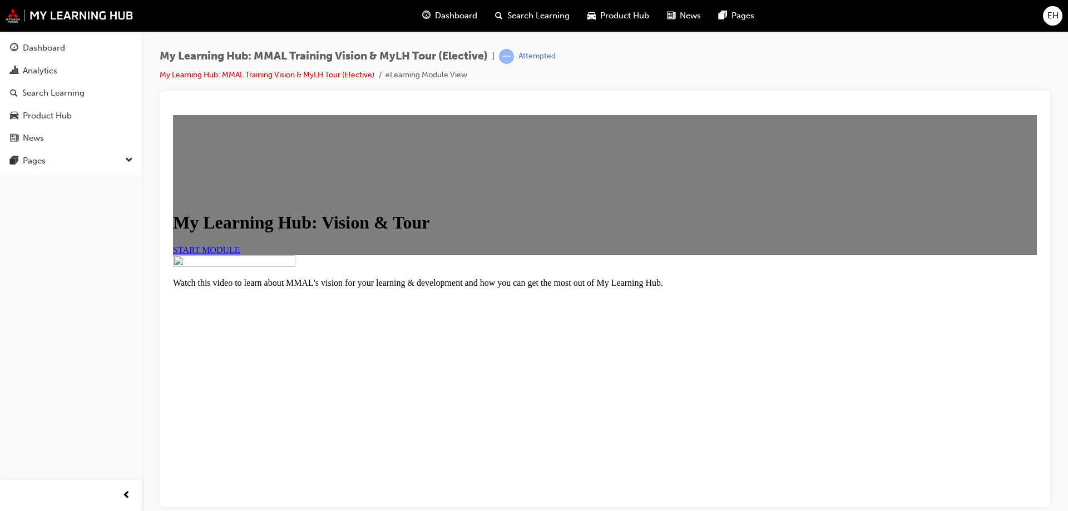
click at [240, 254] on link "START MODULE" at bounding box center [206, 249] width 67 height 9
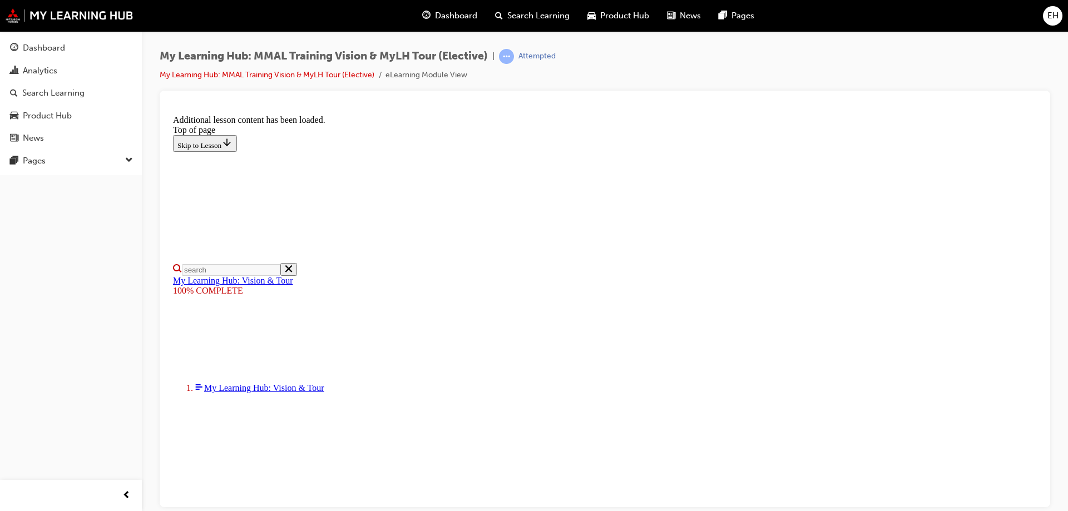
scroll to position [349, 0]
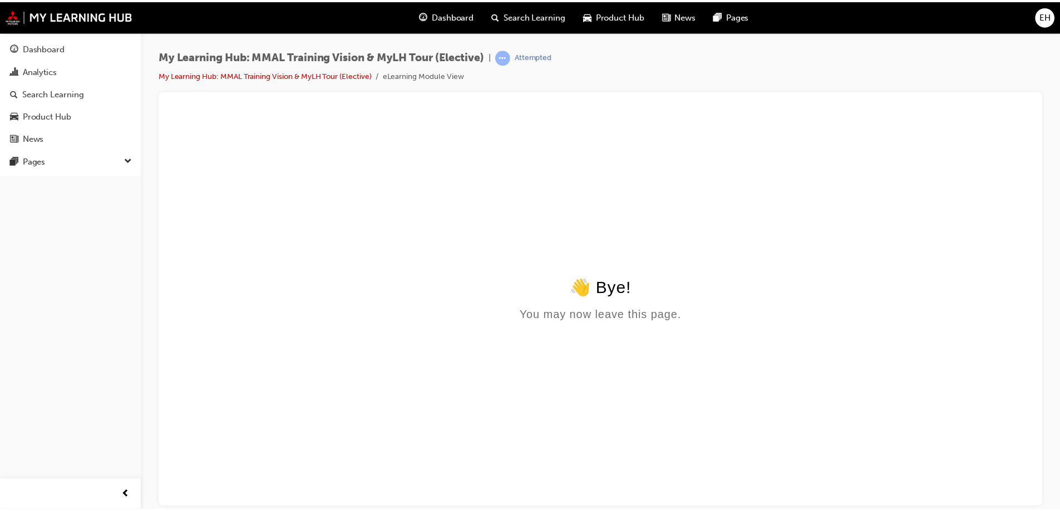
scroll to position [0, 0]
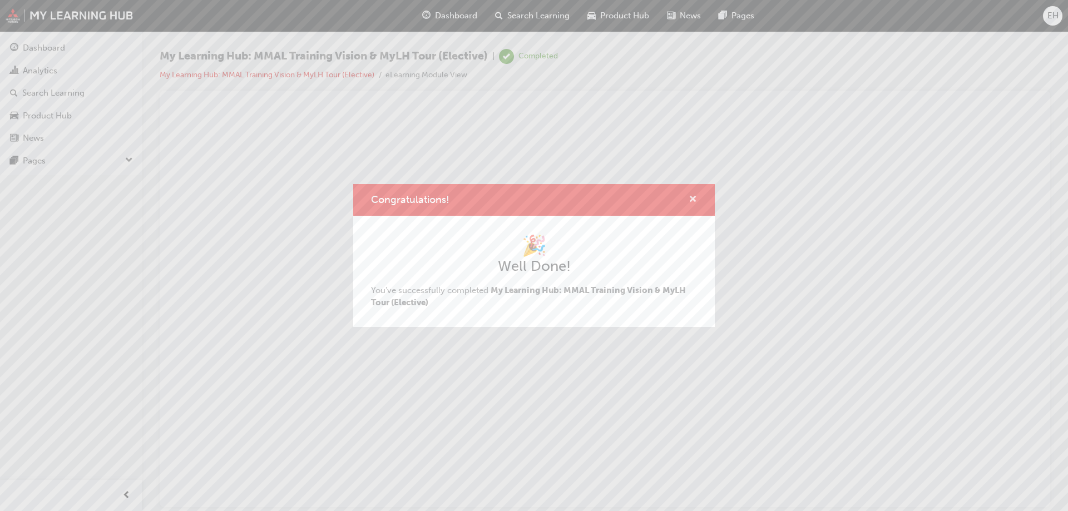
click at [691, 196] on span "cross-icon" at bounding box center [693, 200] width 8 height 10
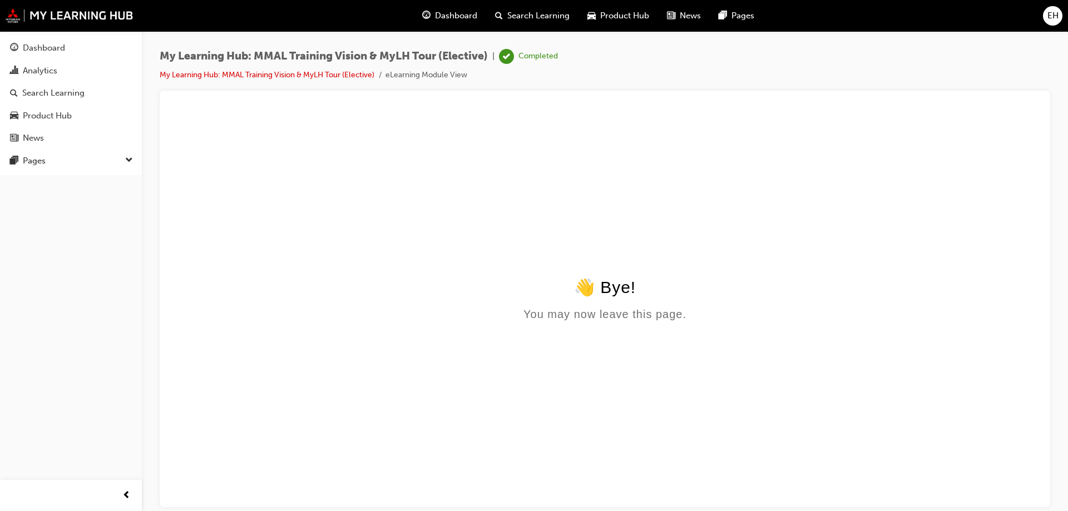
click at [464, 29] on div "Dashboard Search Learning Product Hub News Pages" at bounding box center [588, 16] width 359 height 32
click at [459, 22] on span "Dashboard" at bounding box center [456, 15] width 42 height 13
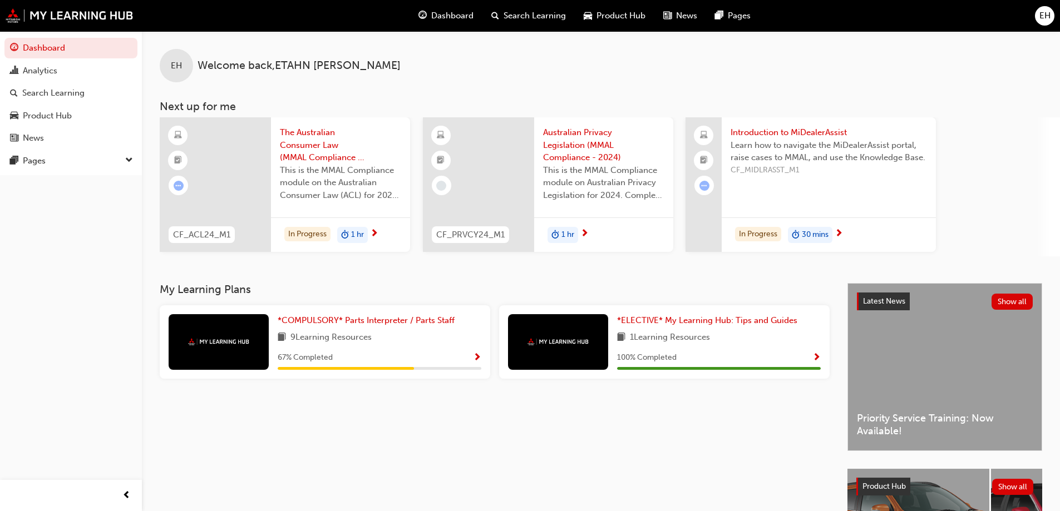
click at [477, 357] on span "Show Progress" at bounding box center [477, 358] width 8 height 10
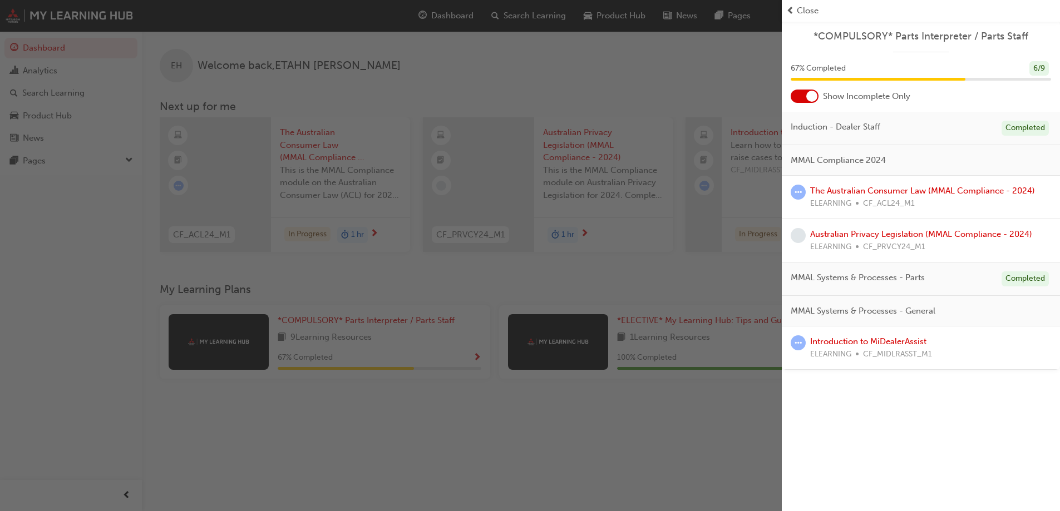
click at [873, 314] on span "MMAL Systems & Processes - General" at bounding box center [862, 311] width 145 height 13
click at [810, 94] on div at bounding box center [811, 96] width 11 height 11
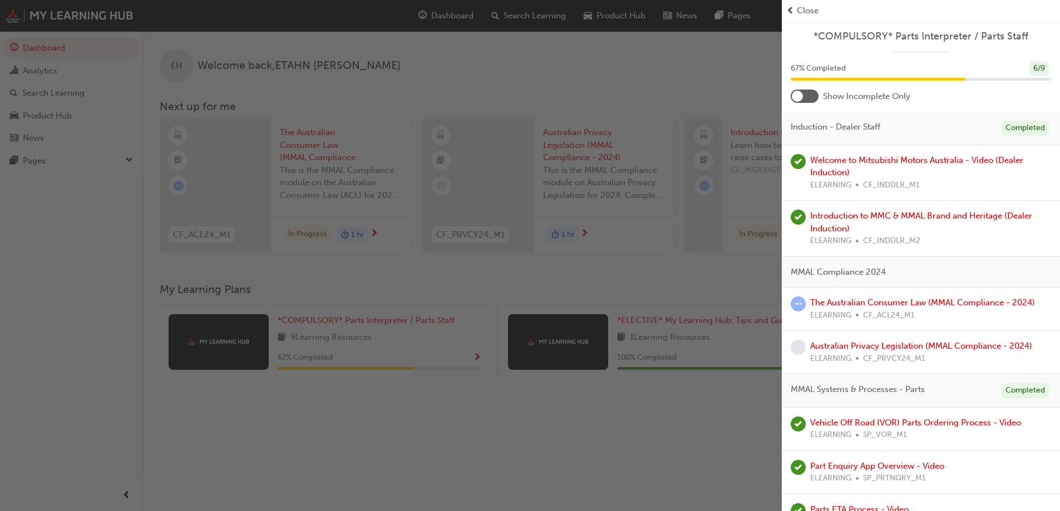
click at [812, 95] on div at bounding box center [804, 96] width 28 height 13
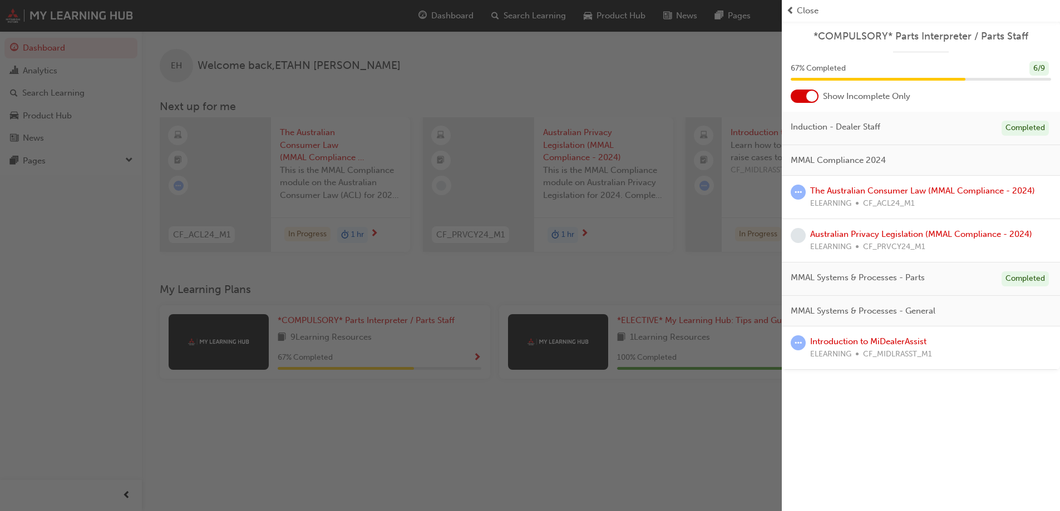
click at [668, 266] on div "button" at bounding box center [391, 255] width 782 height 511
